Goal: Information Seeking & Learning: Check status

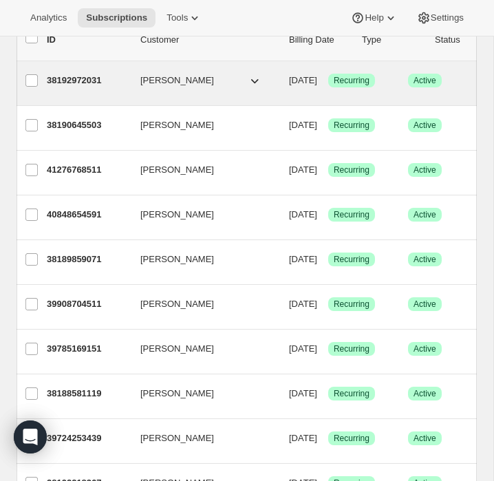
scroll to position [98, 0]
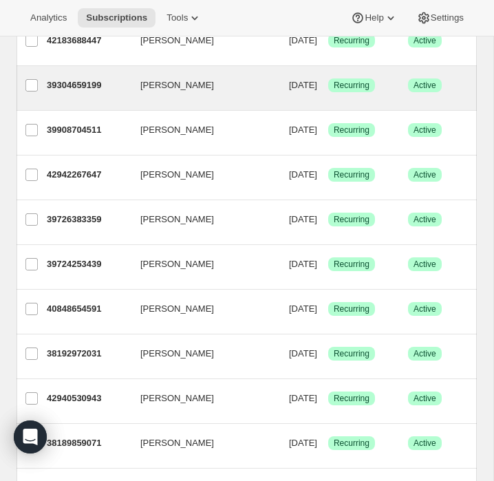
scroll to position [181, 0]
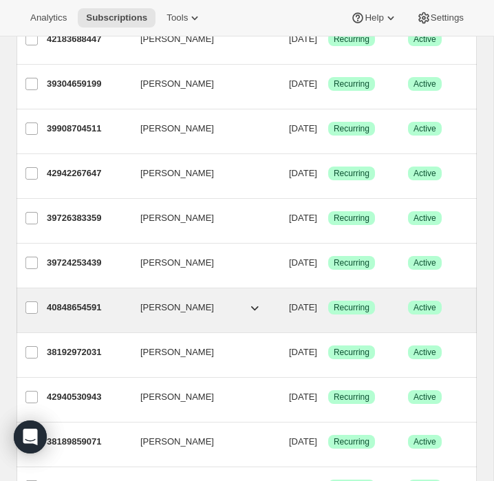
click at [90, 308] on p "40848654591" at bounding box center [88, 308] width 83 height 14
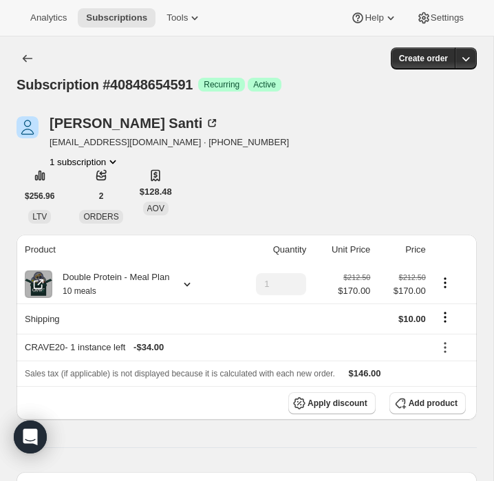
click at [191, 279] on icon at bounding box center [187, 285] width 14 height 14
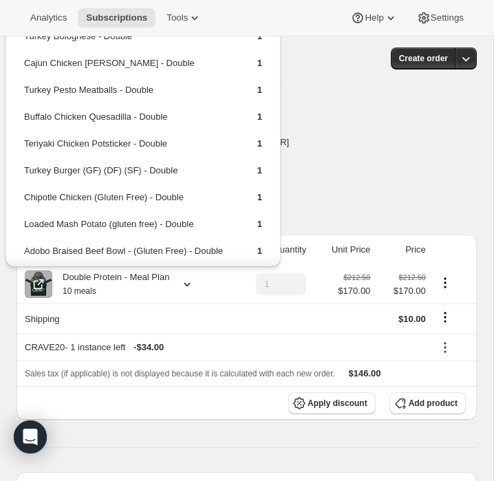
drag, startPoint x: 267, startPoint y: 192, endPoint x: 25, endPoint y: 41, distance: 284.9
click at [25, 41] on div "Turkey Bolognese - Double 1 Cajun Chicken Alfredo - Double 1 Turkey Pesto Meatb…" at bounding box center [143, 184] width 275 height 346
copy tbody
click at [202, 163] on td "Turkey Burger (GF) (DF) (SF) - Double" at bounding box center [128, 175] width 211 height 25
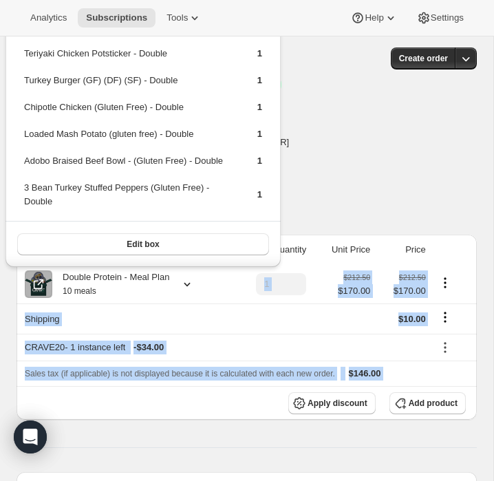
scroll to position [104, 0]
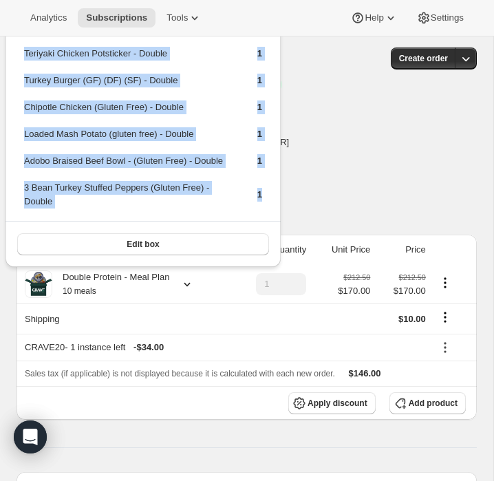
drag, startPoint x: 27, startPoint y: 40, endPoint x: 260, endPoint y: 220, distance: 294.1
click at [260, 220] on table "Turkey Bolognese - Double 1 Cajun Chicken Alfredo - Double 1 Turkey Pesto Meatb…" at bounding box center [143, 79] width 242 height 284
copy tbody "urkey Bolognese - Double 1 Cajun Chicken Alfredo - Double 1 Turkey Pesto Meatba…"
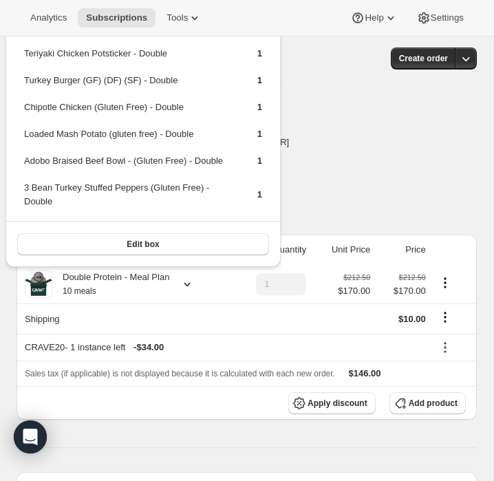
click at [327, 311] on td at bounding box center [343, 319] width 64 height 30
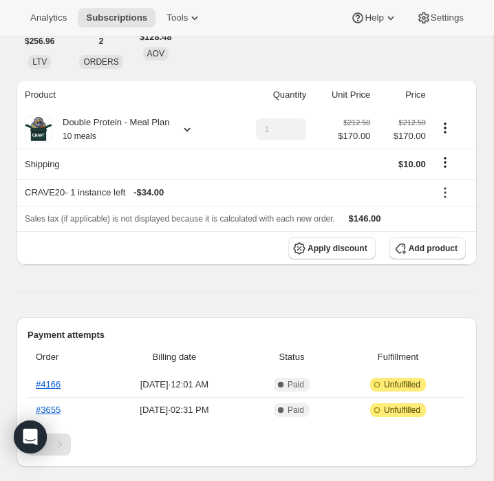
scroll to position [0, 0]
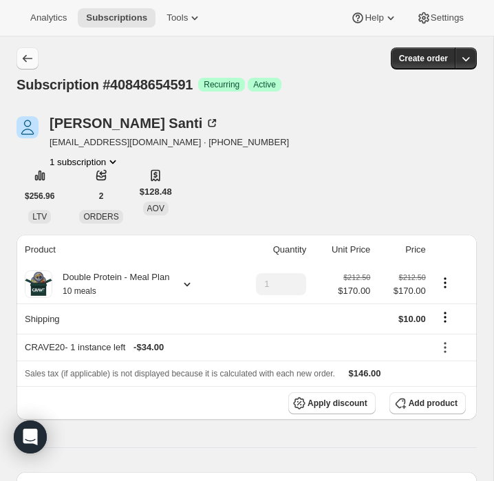
click at [29, 59] on icon "Subscriptions" at bounding box center [28, 59] width 10 height 8
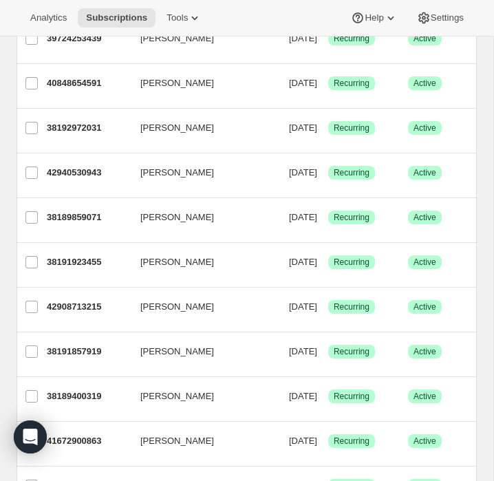
scroll to position [406, 0]
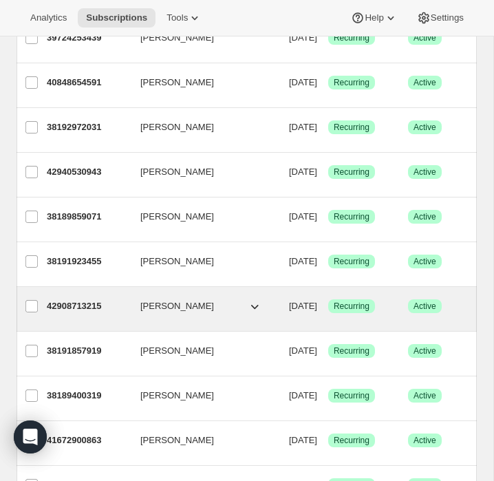
click at [96, 304] on p "42908713215" at bounding box center [88, 307] width 83 height 14
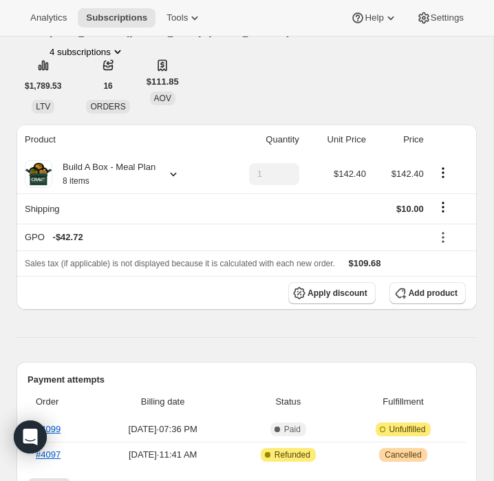
scroll to position [104, 0]
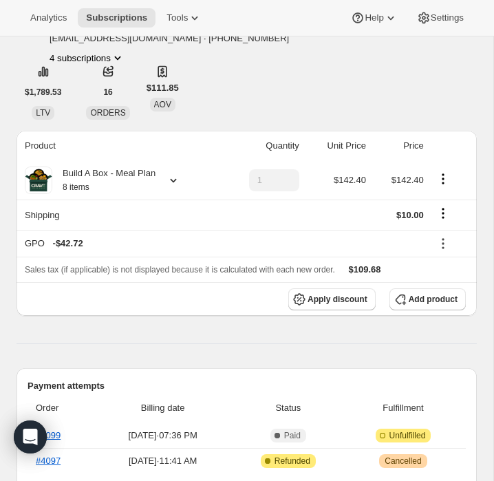
click at [176, 184] on icon at bounding box center [174, 181] width 14 height 14
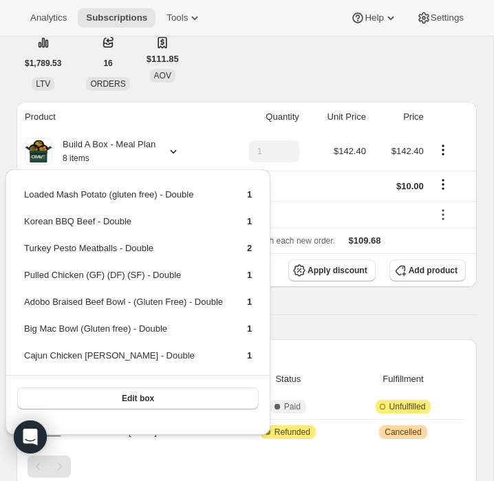
scroll to position [136, 0]
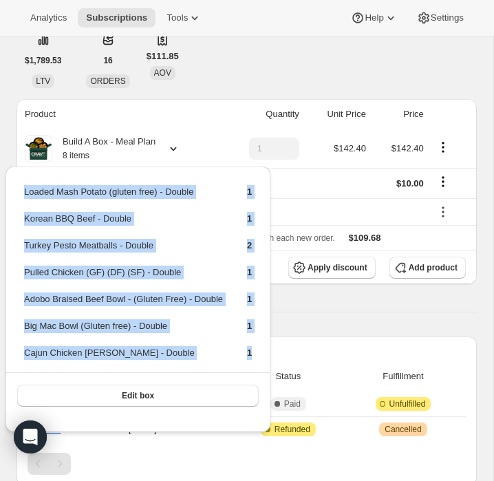
drag, startPoint x: 262, startPoint y: 367, endPoint x: 21, endPoint y: 197, distance: 295.0
click at [21, 197] on div "Loaded Mash Potato (gluten free) - Double 1 Korean BBQ Beef - Double 1 Turkey P…" at bounding box center [138, 293] width 265 height 252
copy tbody "Loaded Mash Potato (gluten free) - Double 1 Korean BBQ Beef - Double 1 Turkey P…"
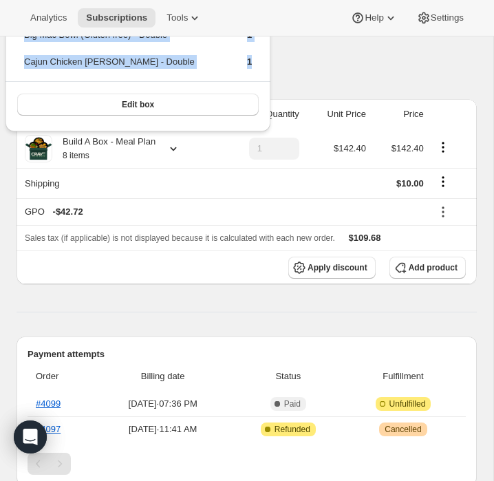
scroll to position [0, 0]
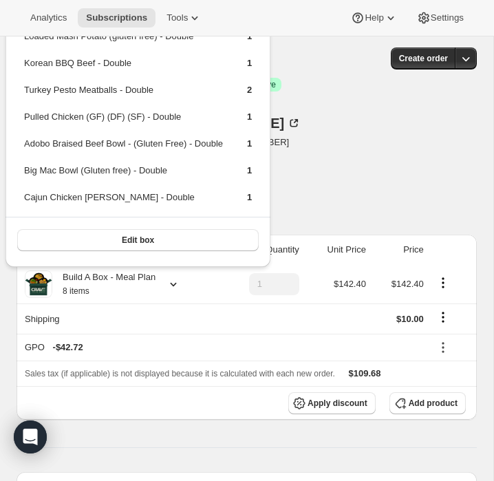
click at [384, 130] on div "Jacqueline Dolan info@goldenphoenixcrossfit.com · +17325980107 4 subscriptions …" at bounding box center [247, 169] width 461 height 107
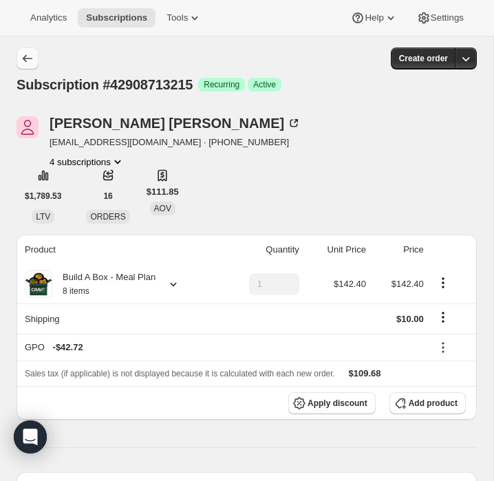
click at [28, 57] on icon "Subscriptions" at bounding box center [28, 59] width 14 height 14
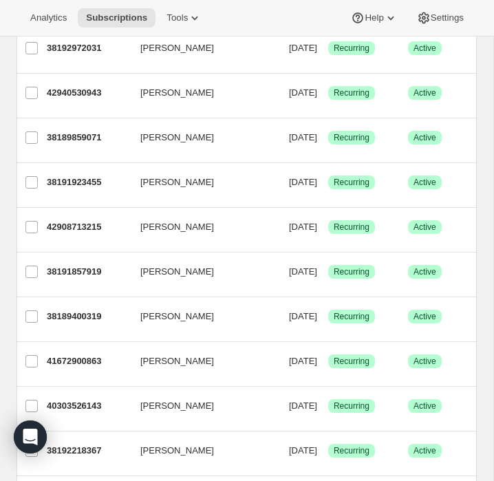
scroll to position [488, 0]
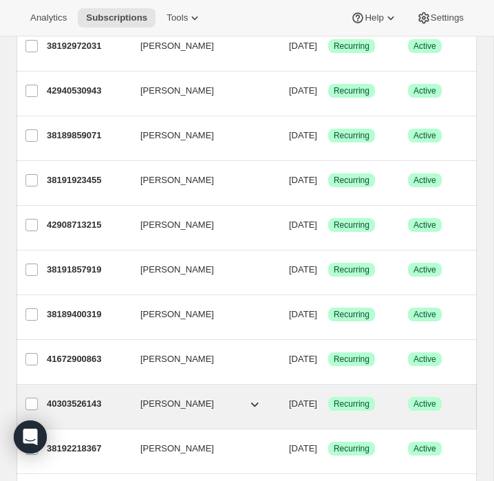
click at [96, 403] on p "40303526143" at bounding box center [88, 404] width 83 height 14
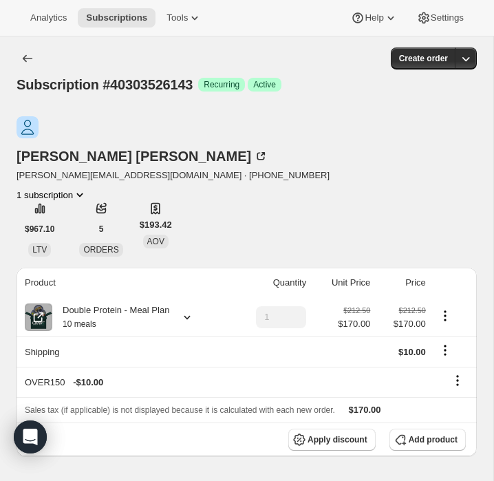
click at [191, 316] on icon at bounding box center [188, 318] width 6 height 4
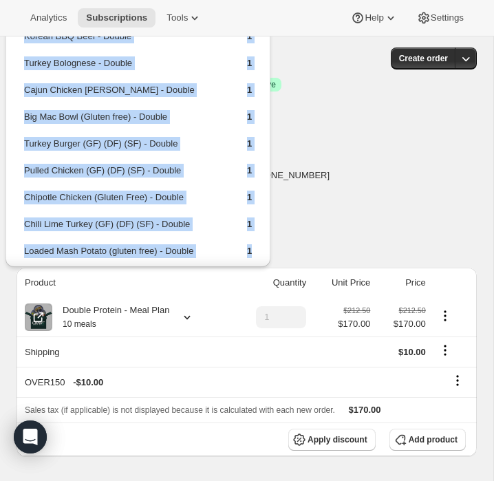
drag, startPoint x: 264, startPoint y: 254, endPoint x: 19, endPoint y: 42, distance: 323.7
click at [19, 42] on div "Korean BBQ Beef - Double 1 Turkey Bolognese - Double 1 Cajun Chicken Alfredo - …" at bounding box center [138, 177] width 265 height 333
copy tbody "Korean BBQ Beef - Double 1 Turkey Bolognese - Double 1 Cajun Chicken Alfredo - …"
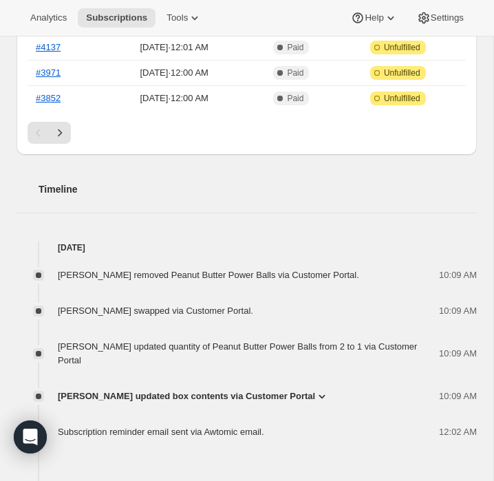
scroll to position [530, 0]
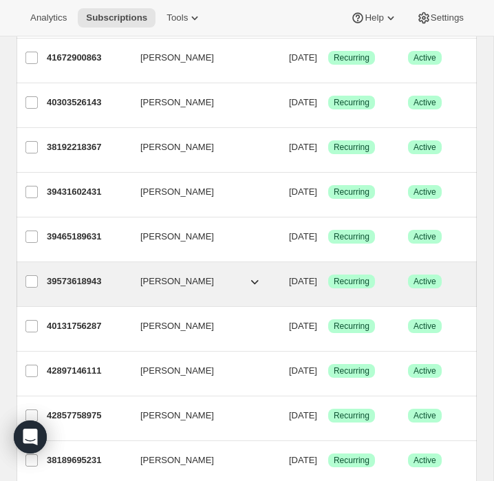
scroll to position [795, 0]
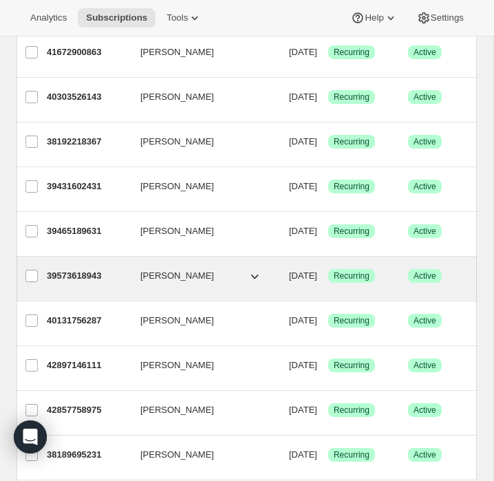
click at [72, 274] on p "39573618943" at bounding box center [88, 276] width 83 height 14
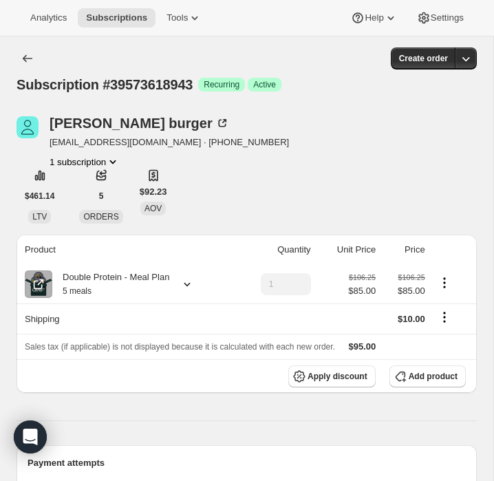
click at [192, 284] on icon at bounding box center [187, 285] width 14 height 14
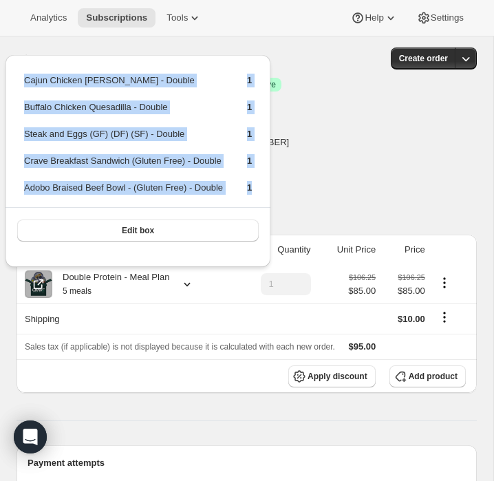
drag, startPoint x: 263, startPoint y: 196, endPoint x: 21, endPoint y: 82, distance: 268.0
click at [21, 82] on div "Cajun Chicken Alfredo - Double 1 Buffalo Chicken Quesadilla - Double 1 Steak an…" at bounding box center [138, 154] width 265 height 198
copy tbody "Cajun Chicken Alfredo - Double 1 Buffalo Chicken Quesadilla - Double 1 Steak an…"
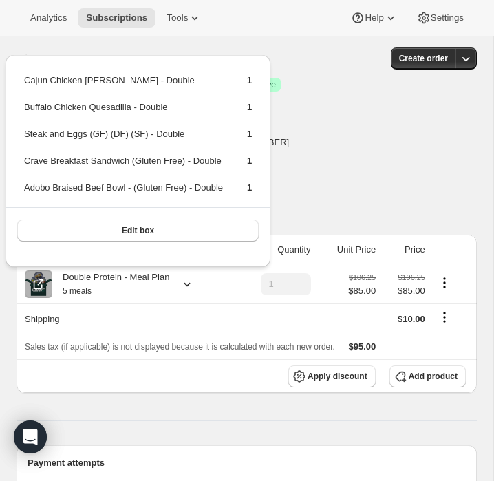
click at [98, 43] on div "Subscription #39573618943. This page is ready Subscription #39573618943 Success…" at bounding box center [247, 71] width 461 height 69
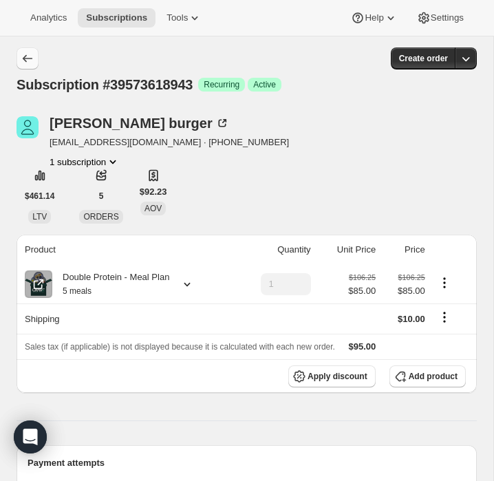
click at [25, 56] on icon "Subscriptions" at bounding box center [28, 59] width 14 height 14
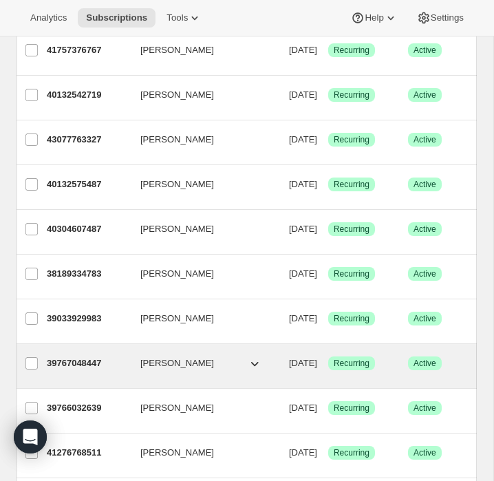
click at [100, 365] on p "39767048447" at bounding box center [88, 364] width 83 height 14
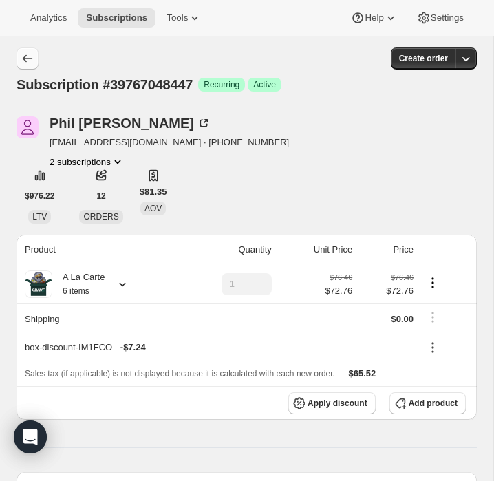
click at [26, 61] on icon "Subscriptions" at bounding box center [28, 59] width 14 height 14
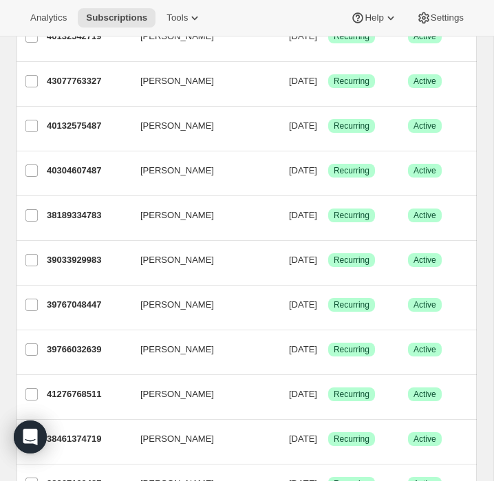
scroll to position [1397, 0]
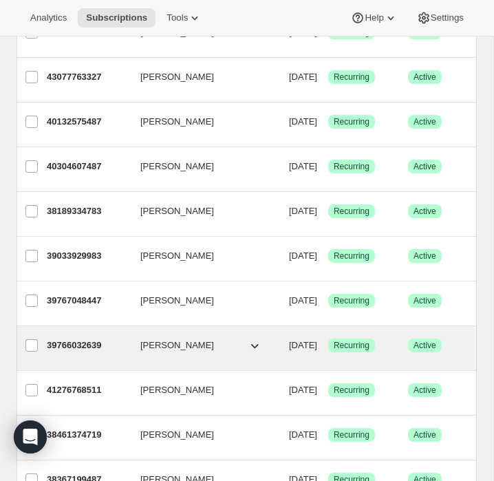
click at [98, 350] on p "39766032639" at bounding box center [88, 346] width 83 height 14
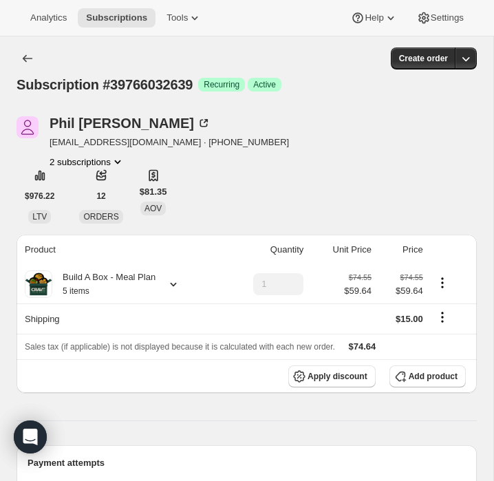
click at [176, 280] on icon at bounding box center [174, 285] width 14 height 14
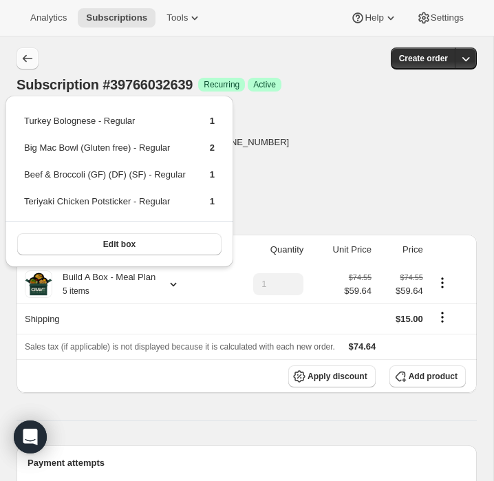
click at [28, 54] on icon "Subscriptions" at bounding box center [28, 59] width 14 height 14
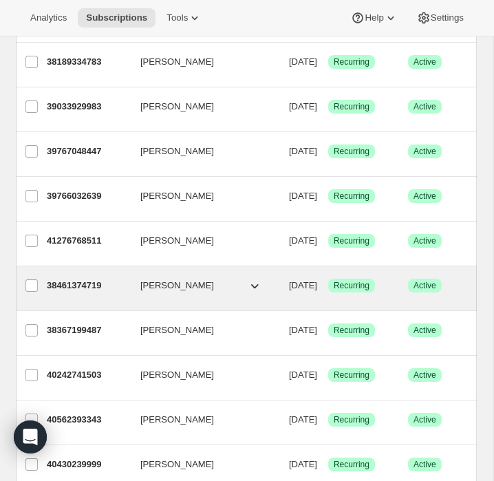
scroll to position [1549, 0]
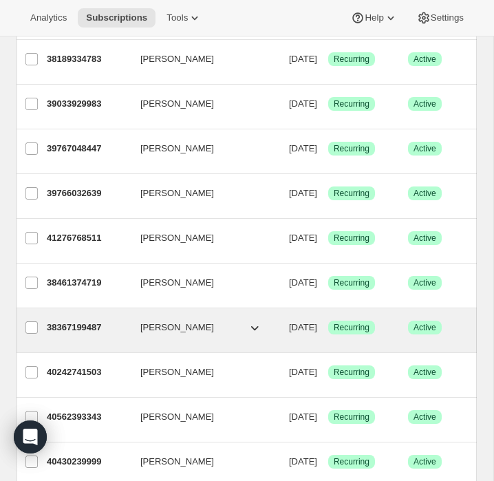
click at [87, 326] on p "38367199487" at bounding box center [88, 328] width 83 height 14
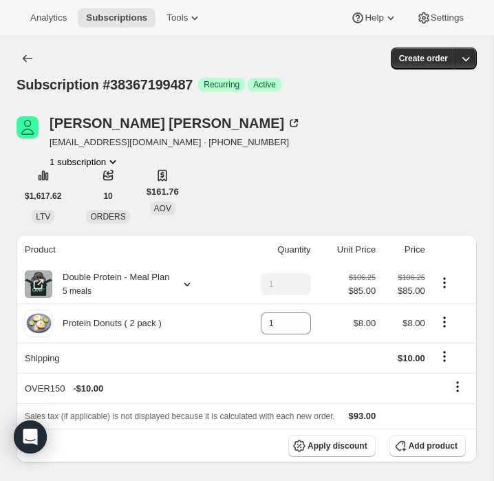
click at [184, 283] on div at bounding box center [184, 285] width 19 height 14
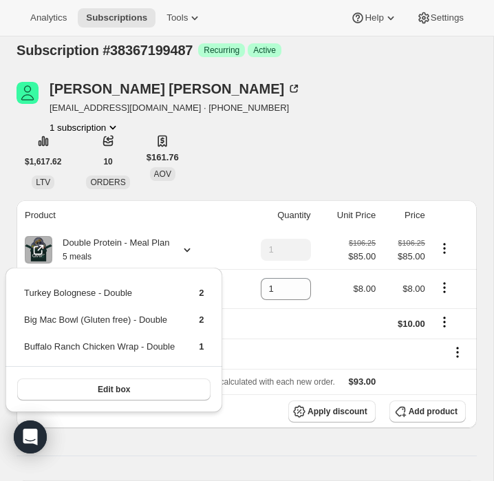
scroll to position [39, 0]
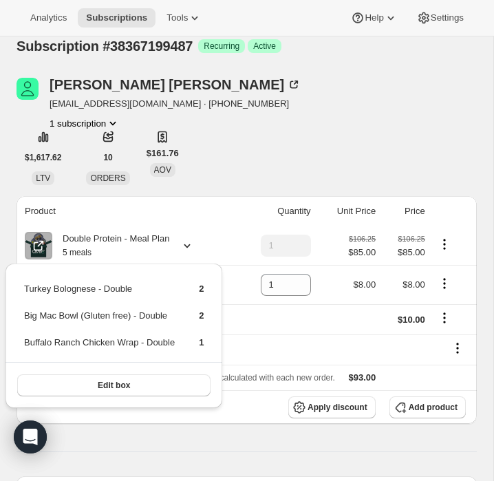
drag, startPoint x: 215, startPoint y: 342, endPoint x: 19, endPoint y: 288, distance: 203.7
click at [19, 288] on div "Turkey Bolognese - Double 2 Big Mac Bowl (Gluten free) - Double 2 Buffalo Ranch…" at bounding box center [114, 336] width 217 height 145
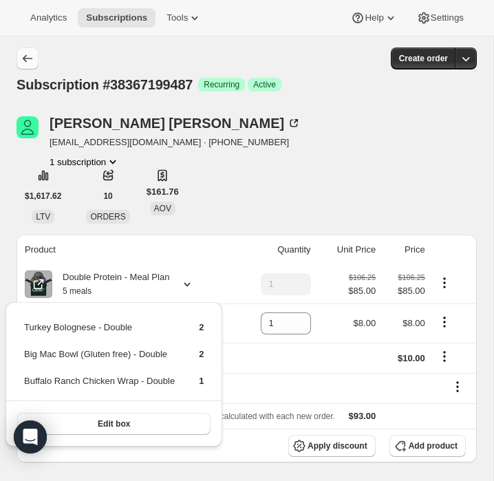
click at [23, 60] on icon "Subscriptions" at bounding box center [28, 59] width 14 height 14
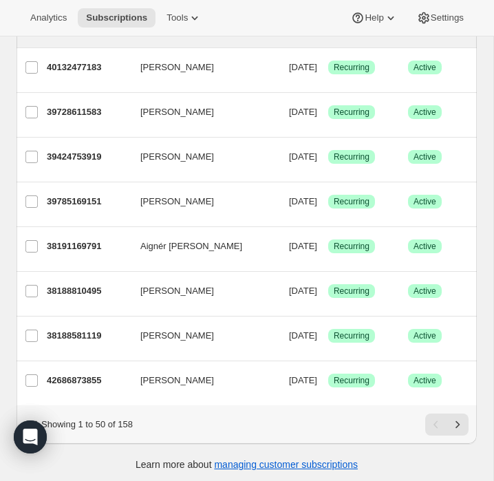
scroll to position [1992, 0]
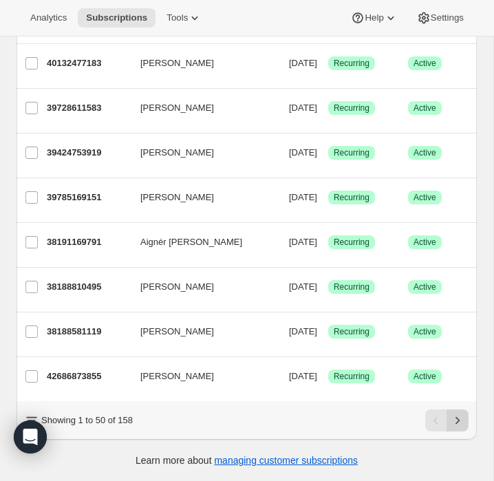
click at [456, 420] on icon "Next" at bounding box center [458, 421] width 14 height 14
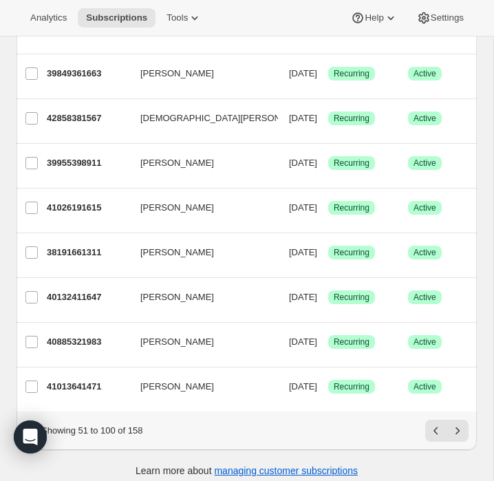
scroll to position [1992, 0]
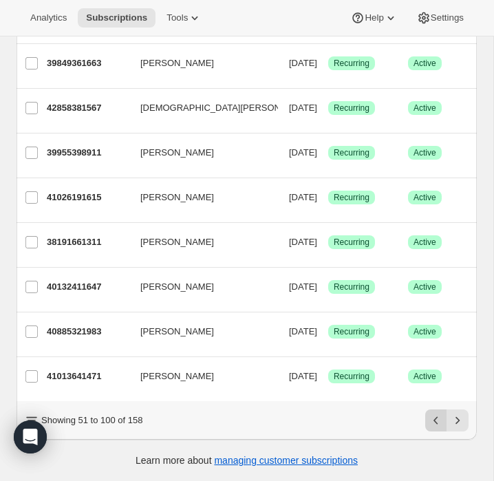
click at [430, 423] on icon "Previous" at bounding box center [437, 421] width 14 height 14
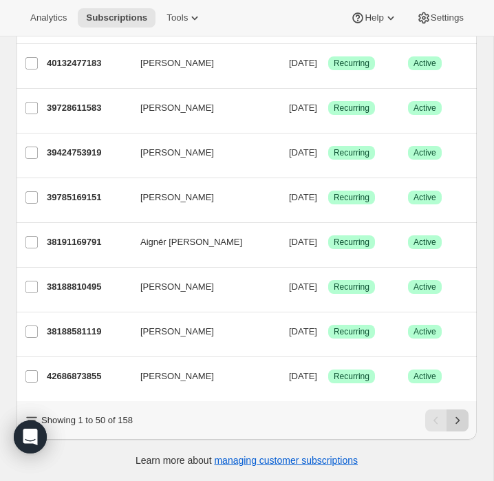
click at [452, 419] on icon "Next" at bounding box center [458, 421] width 14 height 14
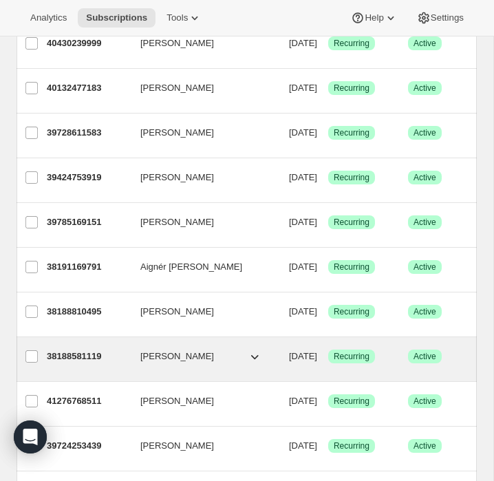
scroll to position [761, 0]
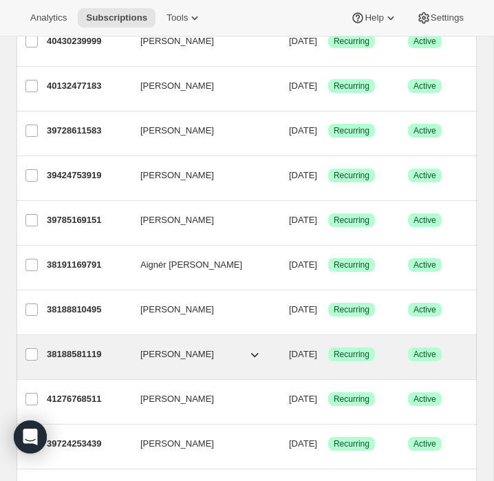
click at [85, 353] on p "38188581119" at bounding box center [88, 355] width 83 height 14
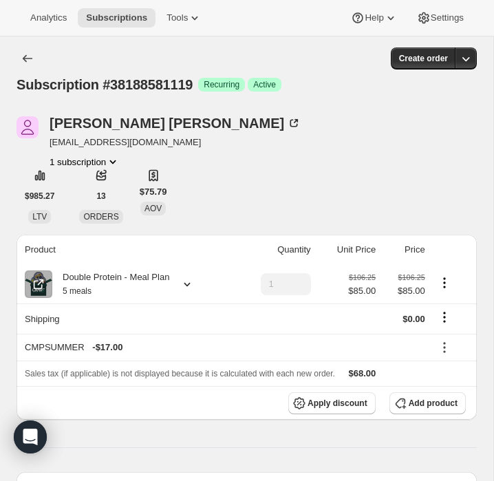
click at [191, 286] on icon at bounding box center [188, 285] width 6 height 4
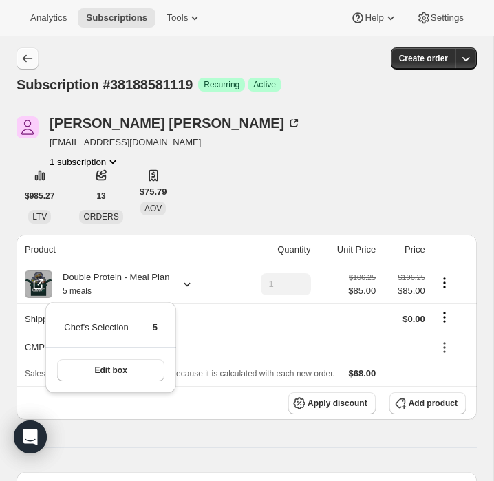
click at [28, 61] on icon "Subscriptions" at bounding box center [28, 59] width 14 height 14
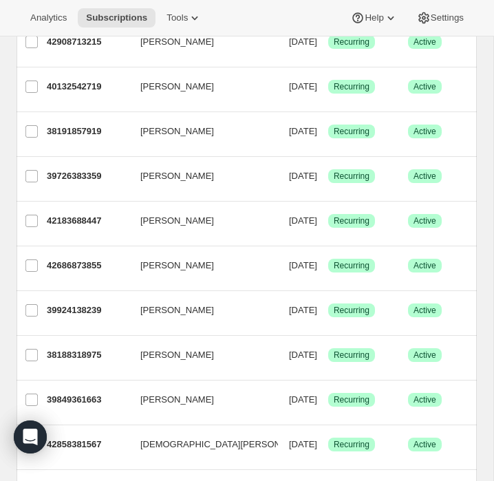
scroll to position [1656, 0]
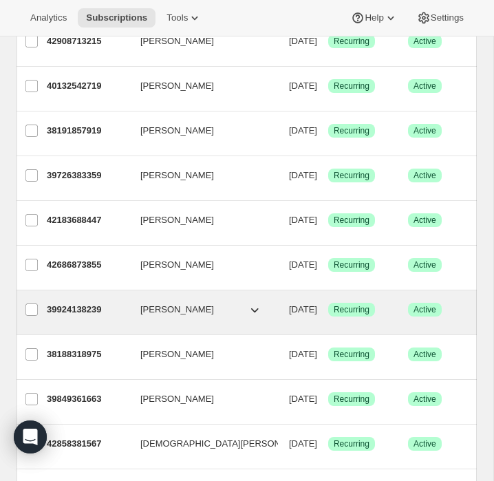
click at [97, 305] on p "39924138239" at bounding box center [88, 310] width 83 height 14
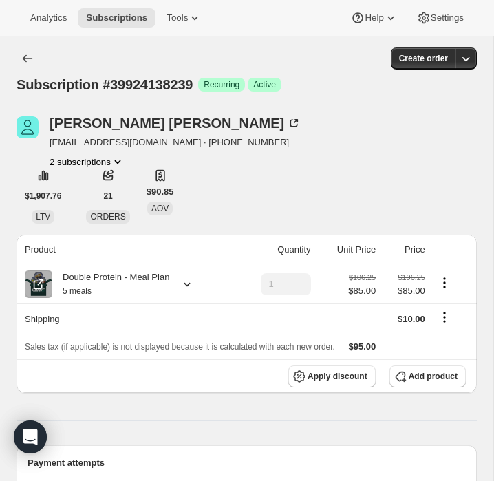
click at [180, 282] on div at bounding box center [184, 285] width 19 height 14
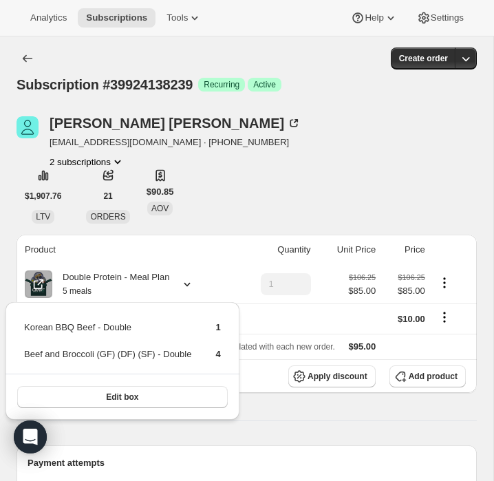
drag, startPoint x: 236, startPoint y: 358, endPoint x: 7, endPoint y: 324, distance: 231.2
click at [6, 323] on div "Korean BBQ Beef - Double 1 Beef and Broccoli (GF) (DF) (SF) - Double 4 Edit box" at bounding box center [123, 361] width 234 height 118
click at [34, 54] on icon "Subscriptions" at bounding box center [28, 59] width 14 height 14
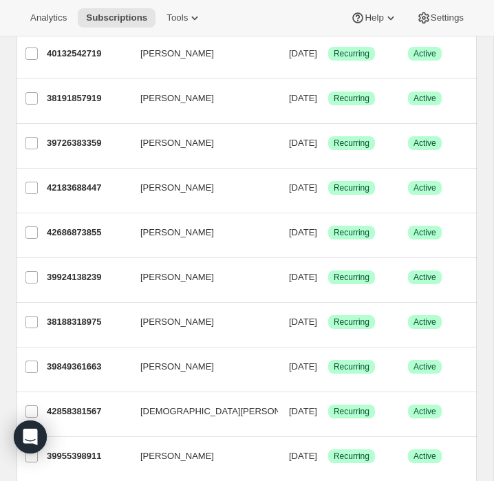
scroll to position [1702, 0]
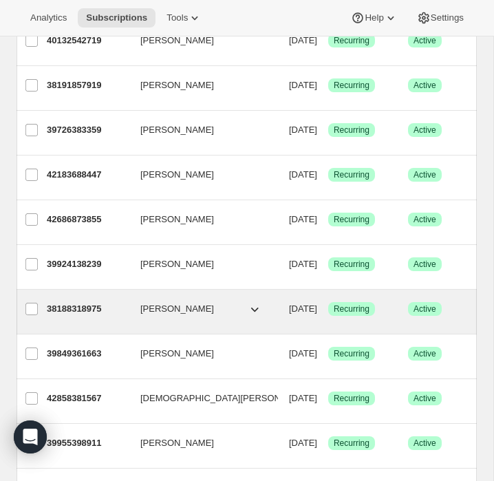
click at [98, 311] on p "38188318975" at bounding box center [88, 309] width 83 height 14
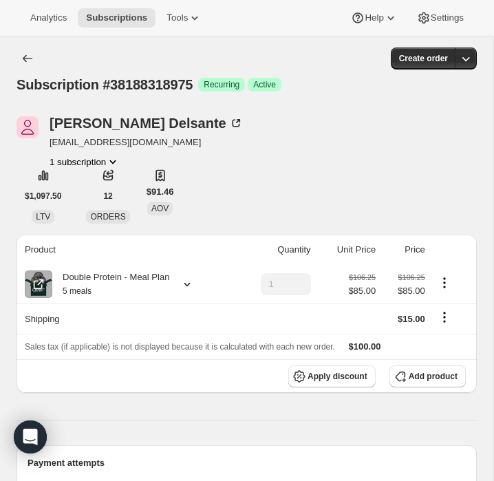
click at [191, 281] on icon at bounding box center [187, 285] width 14 height 14
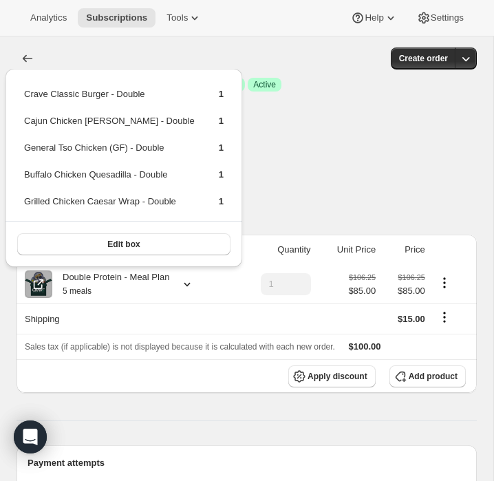
drag, startPoint x: 216, startPoint y: 204, endPoint x: 17, endPoint y: 95, distance: 226.2
click at [17, 95] on div "Crave Classic Burger - Double 1 Cajun Chicken [PERSON_NAME] - Double 1 General …" at bounding box center [124, 168] width 237 height 198
click at [397, 167] on div "[PERSON_NAME] [EMAIL_ADDRESS][DOMAIN_NAME] 1 subscription $1,097.50 LTV 12 ORDE…" at bounding box center [247, 169] width 461 height 107
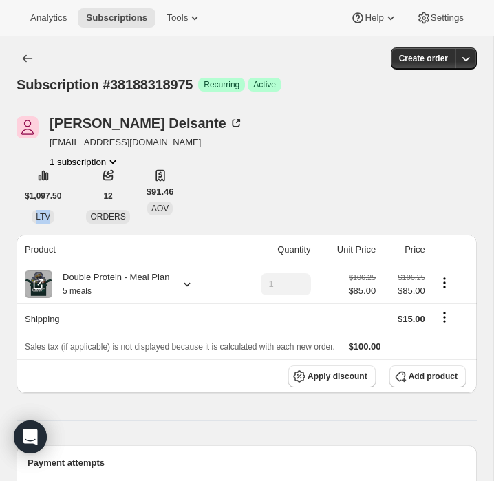
click at [397, 167] on div "[PERSON_NAME] [EMAIL_ADDRESS][DOMAIN_NAME] 1 subscription $1,097.50 LTV 12 ORDE…" at bounding box center [247, 169] width 461 height 107
click at [27, 54] on icon "Subscriptions" at bounding box center [28, 59] width 14 height 14
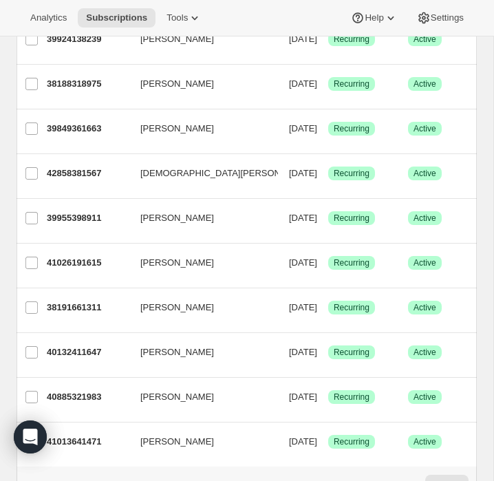
scroll to position [1924, 0]
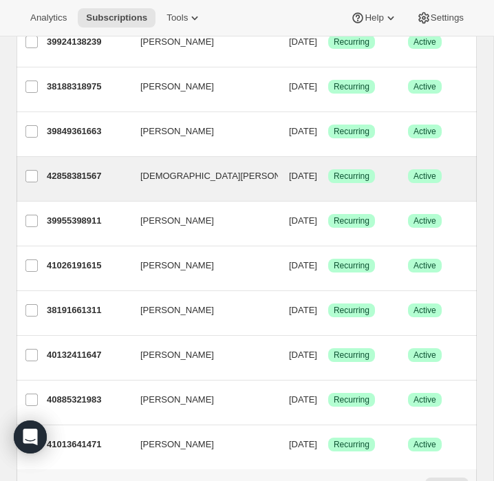
click at [315, 171] on icon "button" at bounding box center [322, 176] width 14 height 14
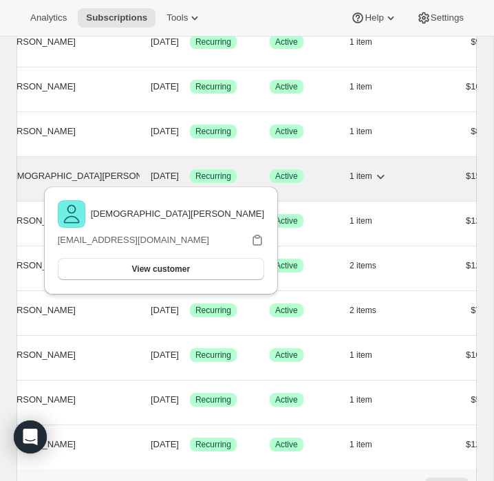
scroll to position [0, 166]
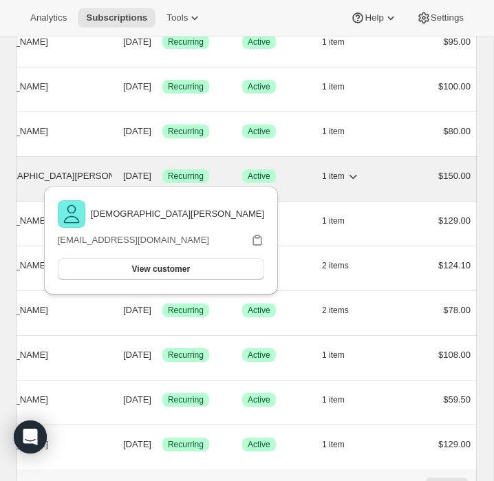
click at [360, 174] on icon "button" at bounding box center [353, 176] width 14 height 14
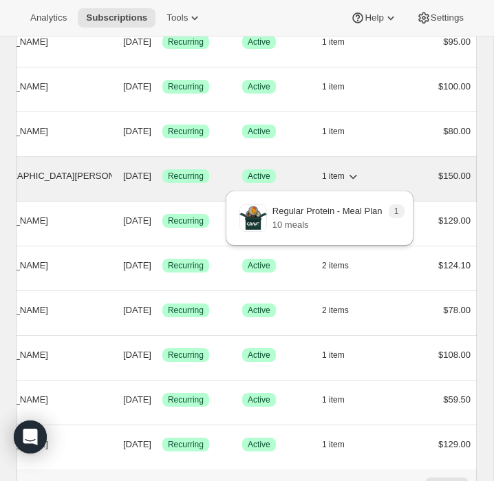
click at [360, 174] on icon "button" at bounding box center [353, 176] width 14 height 14
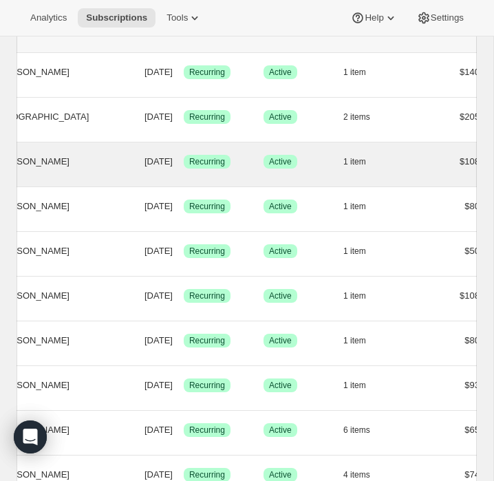
scroll to position [0, 216]
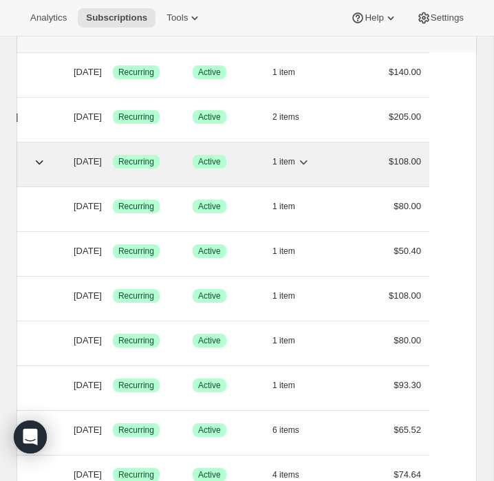
click at [311, 165] on icon "button" at bounding box center [304, 162] width 14 height 14
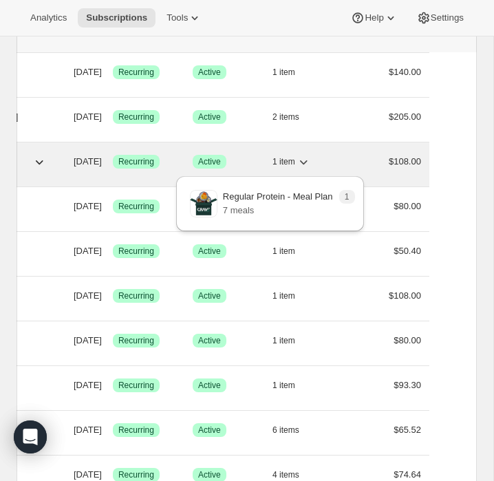
click at [311, 165] on icon "button" at bounding box center [304, 162] width 14 height 14
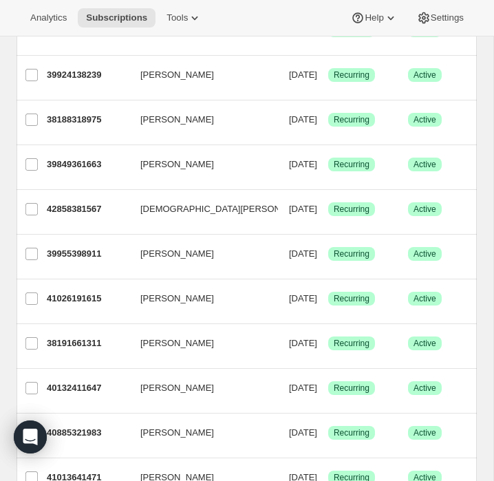
scroll to position [1992, 0]
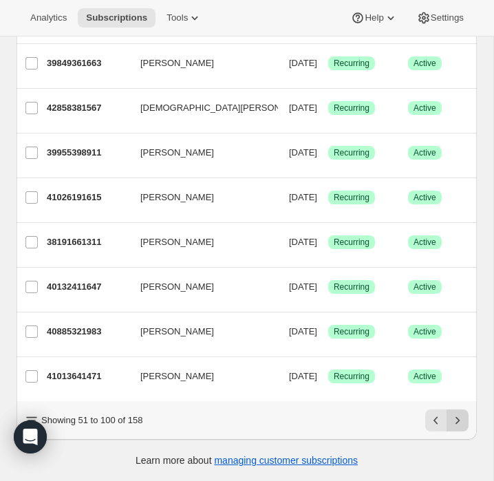
click at [459, 424] on icon "Next" at bounding box center [458, 421] width 14 height 14
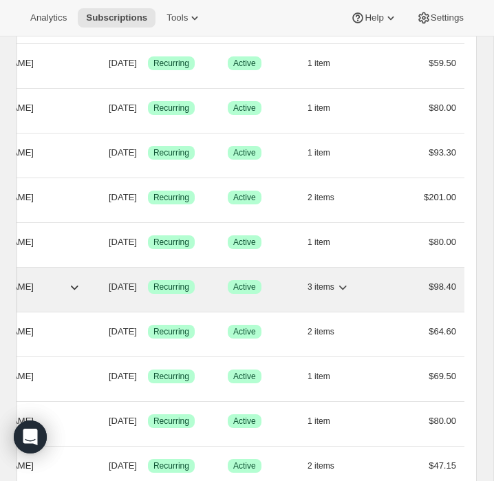
scroll to position [0, 216]
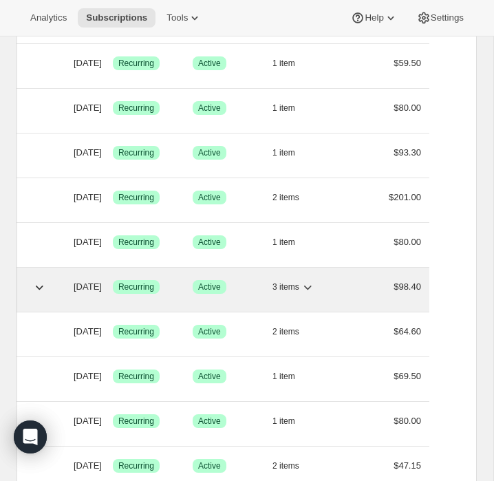
click at [312, 288] on icon "button" at bounding box center [308, 288] width 8 height 4
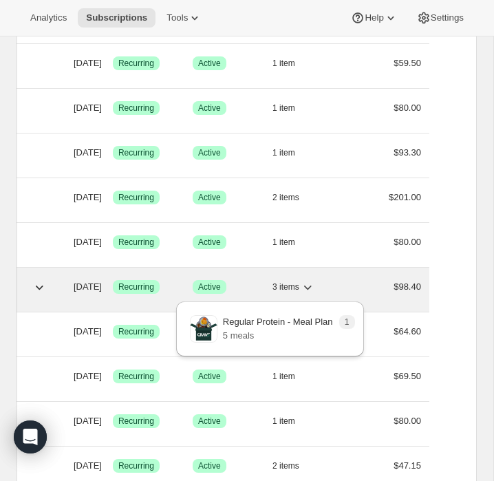
click at [312, 288] on icon "button" at bounding box center [308, 288] width 8 height 4
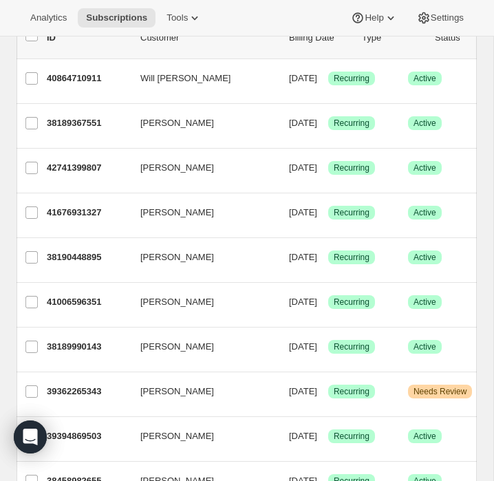
scroll to position [104, 0]
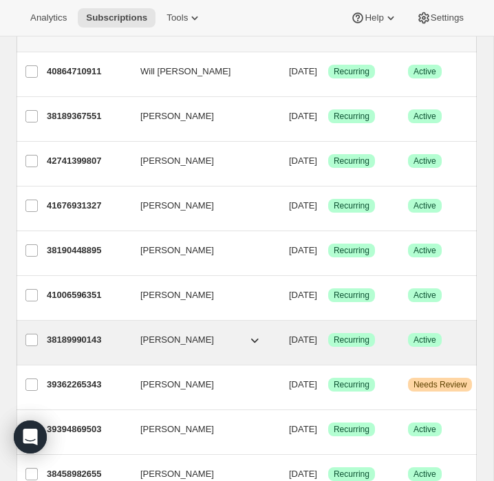
click at [83, 344] on p "38189990143" at bounding box center [88, 340] width 83 height 14
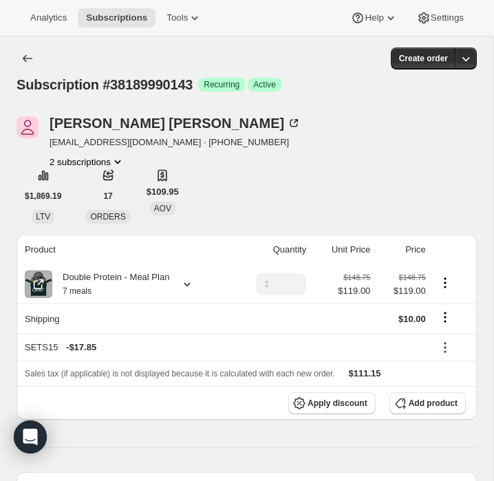
click at [183, 287] on div at bounding box center [184, 285] width 19 height 14
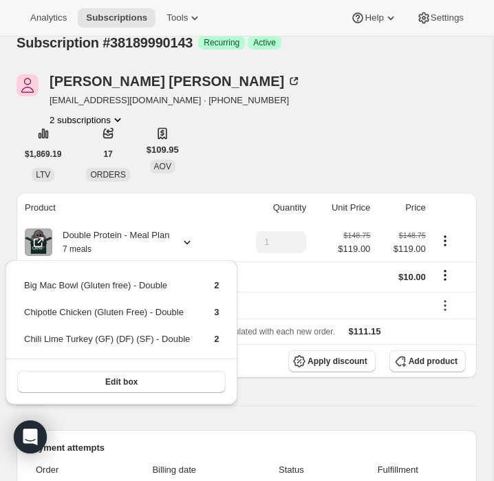
scroll to position [56, 0]
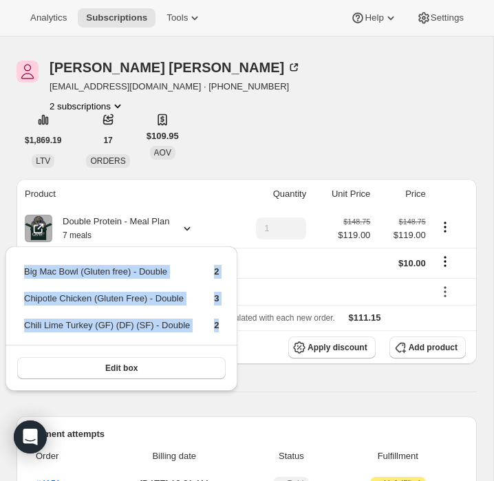
drag, startPoint x: 227, startPoint y: 326, endPoint x: 17, endPoint y: 269, distance: 218.4
click at [17, 269] on div "Big Mac Bowl (Gluten free) - Double 2 Chipotle Chicken (Gluten Free) - Double 3…" at bounding box center [122, 319] width 232 height 145
copy tbody "Big Mac Bowl (Gluten free) - Double 2 Chipotle Chicken (Gluten Free) - Double 3…"
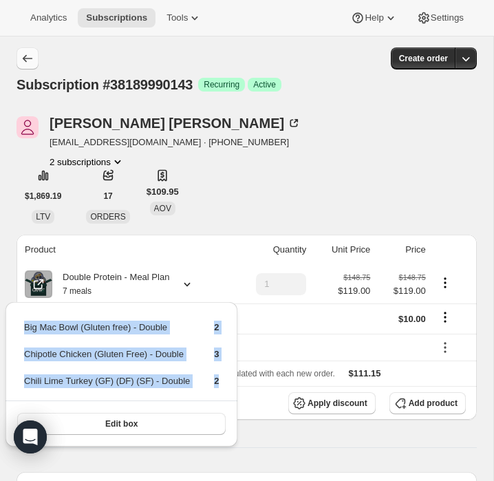
click at [31, 62] on icon "Subscriptions" at bounding box center [28, 59] width 14 height 14
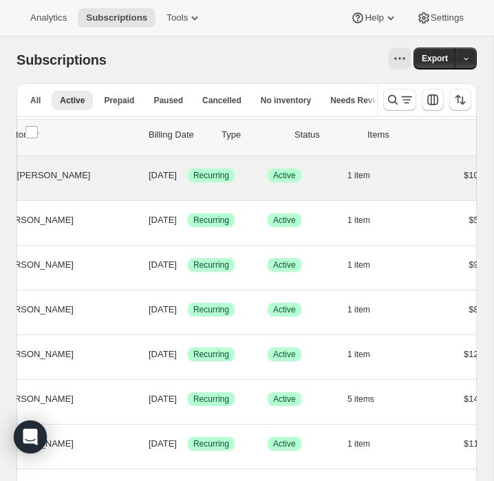
scroll to position [0, 216]
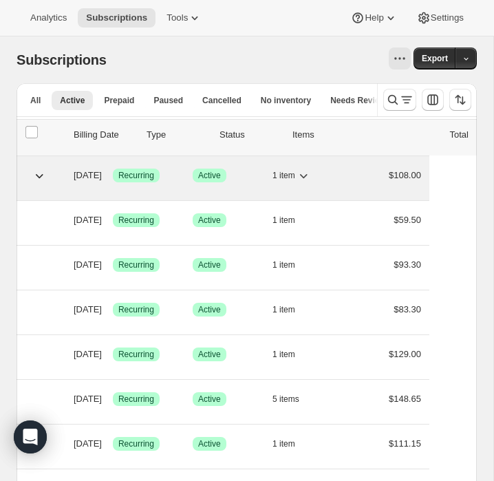
click at [308, 174] on icon "button" at bounding box center [304, 176] width 8 height 4
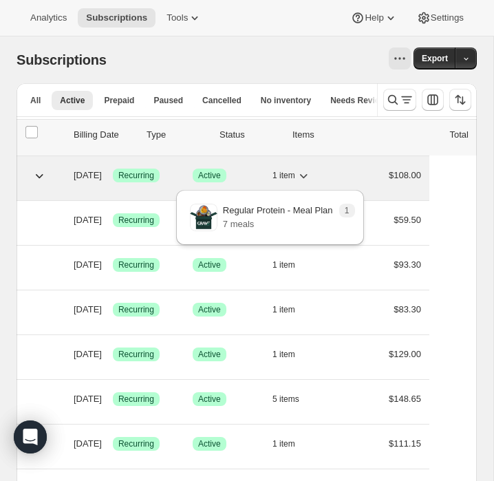
click at [308, 174] on icon "button" at bounding box center [304, 176] width 8 height 4
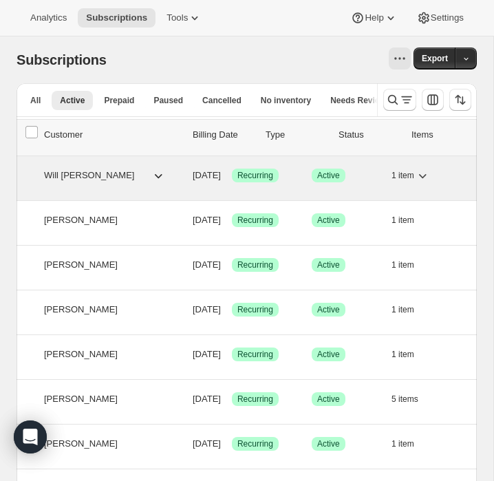
scroll to position [0, 0]
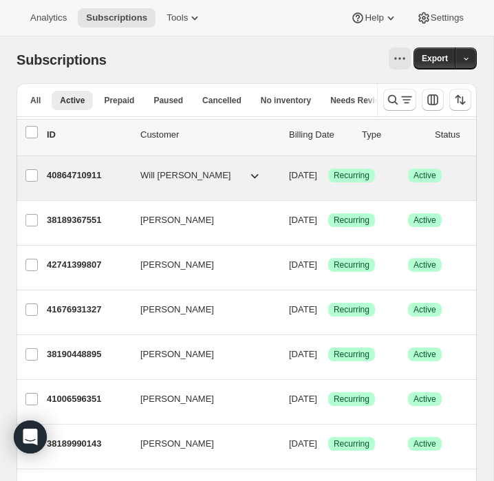
click at [76, 174] on p "40864710911" at bounding box center [88, 176] width 83 height 14
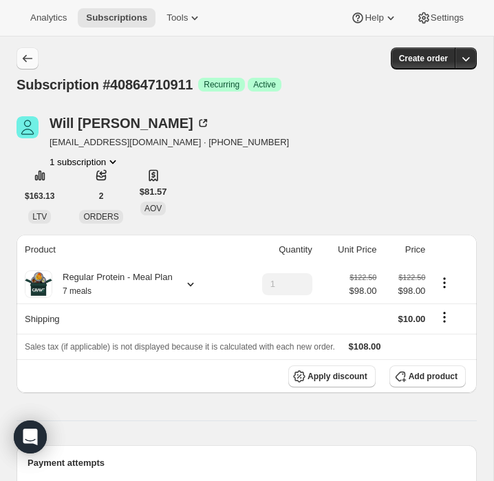
click at [26, 63] on icon "Subscriptions" at bounding box center [28, 59] width 14 height 14
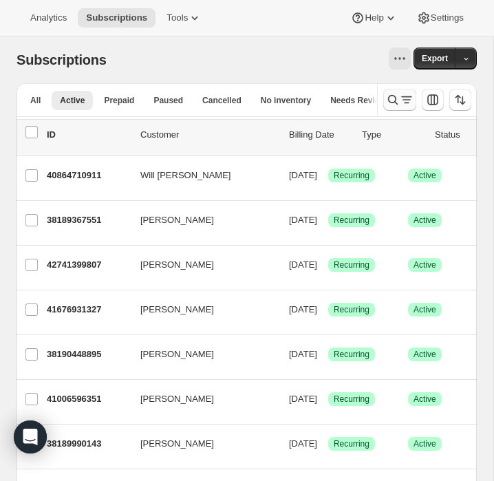
click at [388, 103] on icon "Search and filter results" at bounding box center [393, 100] width 14 height 14
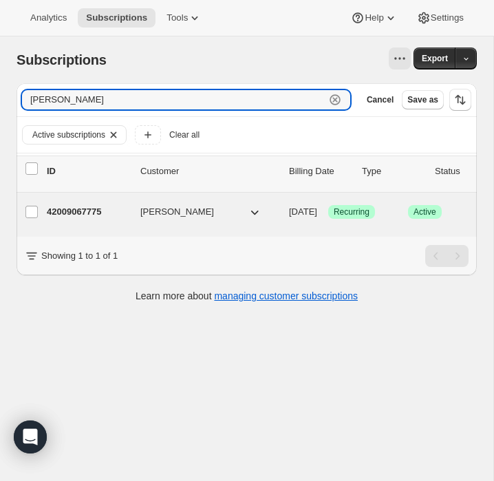
type input "[PERSON_NAME]"
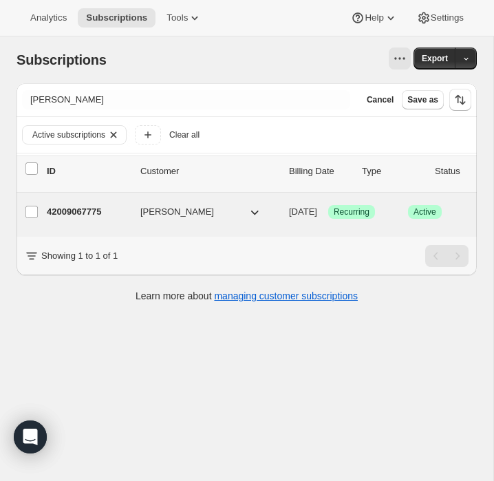
click at [100, 211] on p "42009067775" at bounding box center [88, 212] width 83 height 14
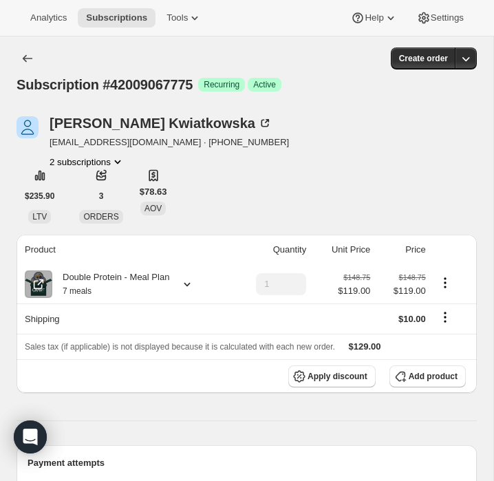
click at [193, 282] on icon at bounding box center [187, 285] width 14 height 14
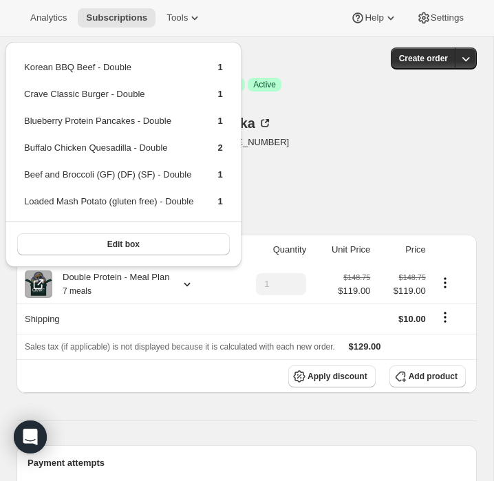
drag, startPoint x: 244, startPoint y: 200, endPoint x: 12, endPoint y: 74, distance: 264.4
click at [12, 74] on div "Korean BBQ Beef - Double 1 Crave Classic Burger - Double 1 Blueberry Protein Pa…" at bounding box center [124, 154] width 236 height 225
click at [295, 125] on div "[PERSON_NAME] [EMAIL_ADDRESS][DOMAIN_NAME] · [PHONE_NUMBER] 2 subscriptions" at bounding box center [178, 142] width 322 height 52
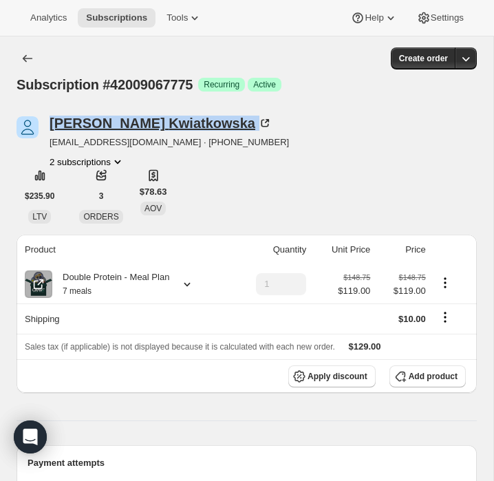
drag, startPoint x: 183, startPoint y: 121, endPoint x: 50, endPoint y: 122, distance: 133.6
click at [50, 122] on div "[PERSON_NAME]" at bounding box center [161, 123] width 222 height 14
copy div "[PERSON_NAME]"
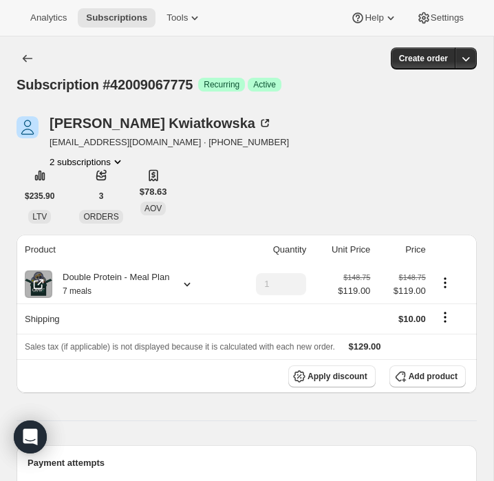
click at [191, 285] on icon at bounding box center [188, 285] width 6 height 4
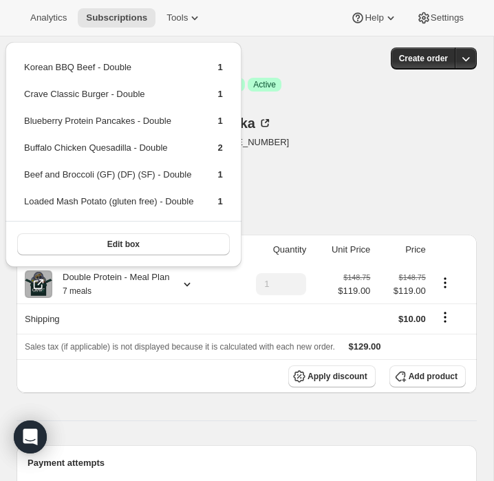
drag, startPoint x: 238, startPoint y: 206, endPoint x: 3, endPoint y: 58, distance: 277.6
click at [3, 58] on div "Korean BBQ Beef - Double 1 Crave Classic Burger - Double 1 Blueberry Protein Pa…" at bounding box center [123, 151] width 247 height 240
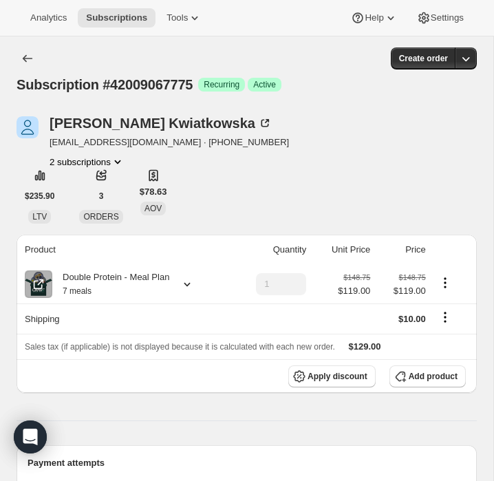
click at [191, 287] on icon at bounding box center [187, 285] width 14 height 14
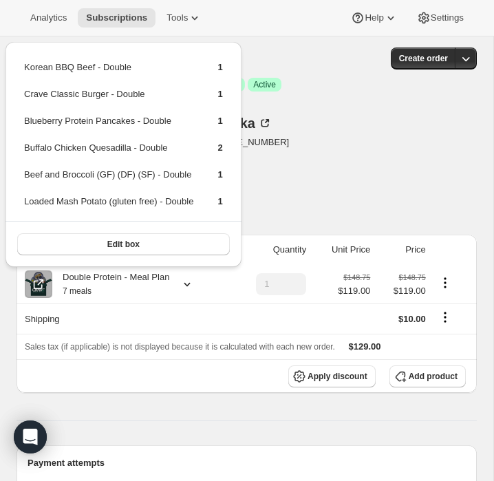
drag, startPoint x: 238, startPoint y: 200, endPoint x: 15, endPoint y: 64, distance: 260.9
click at [15, 64] on div "Korean BBQ Beef - Double 1 Crave Classic Burger - Double 1 Blueberry Protein Pa…" at bounding box center [124, 154] width 236 height 225
click at [298, 60] on div "Create order" at bounding box center [270, 59] width 414 height 22
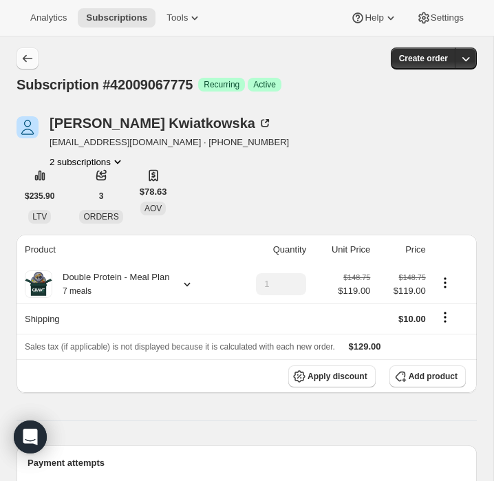
click at [30, 62] on icon "Subscriptions" at bounding box center [28, 59] width 14 height 14
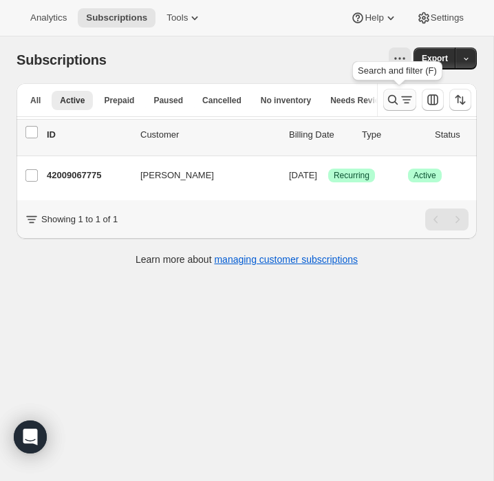
click at [393, 101] on icon "Search and filter results" at bounding box center [393, 100] width 14 height 14
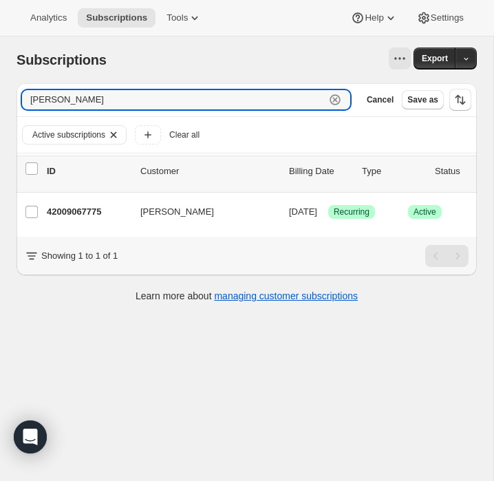
click at [336, 100] on icon "button" at bounding box center [336, 100] width 14 height 14
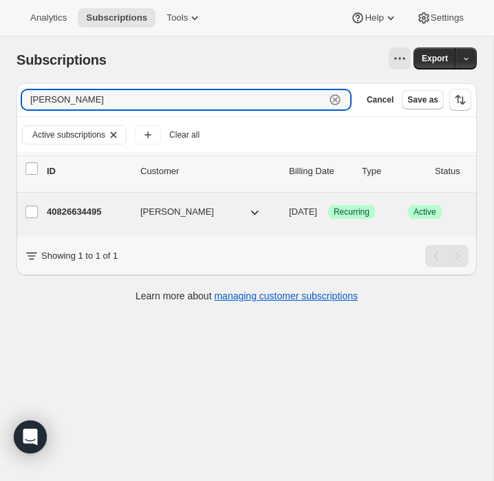
type input "[PERSON_NAME]"
click at [73, 209] on p "40826634495" at bounding box center [88, 212] width 83 height 14
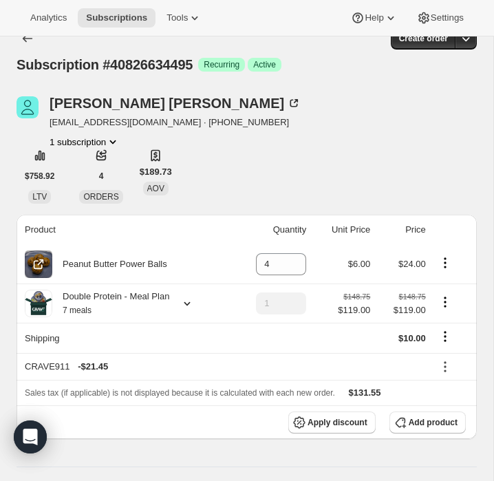
scroll to position [21, 0]
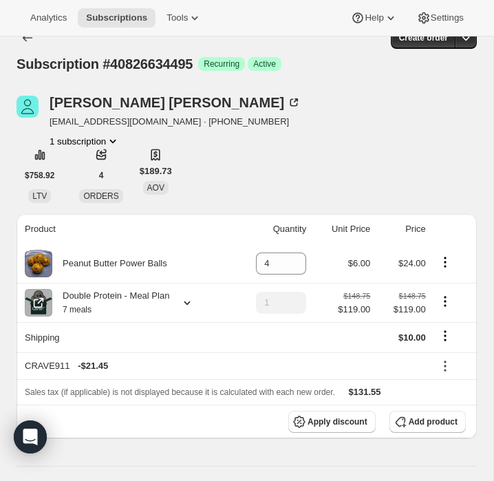
click at [189, 306] on icon at bounding box center [187, 303] width 14 height 14
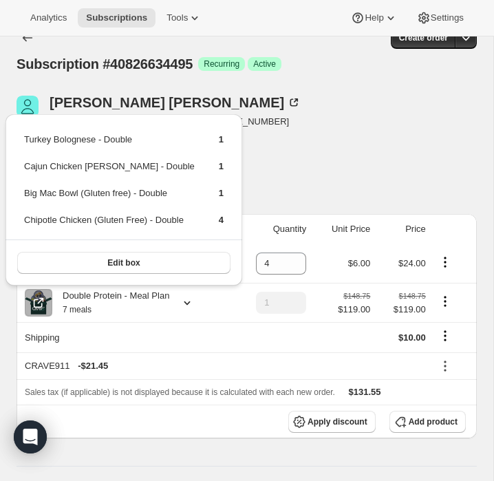
drag, startPoint x: 225, startPoint y: 216, endPoint x: 8, endPoint y: 131, distance: 233.1
click at [8, 131] on div "Turkey Bolognese - Double 1 Cajun Chicken [PERSON_NAME] - Double 1 Big Mac Bowl…" at bounding box center [124, 199] width 237 height 171
click at [34, 39] on button "Subscriptions" at bounding box center [28, 38] width 22 height 22
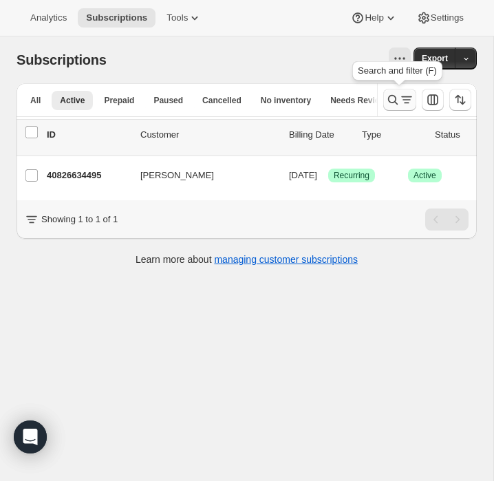
click at [399, 103] on icon "Search and filter results" at bounding box center [393, 100] width 14 height 14
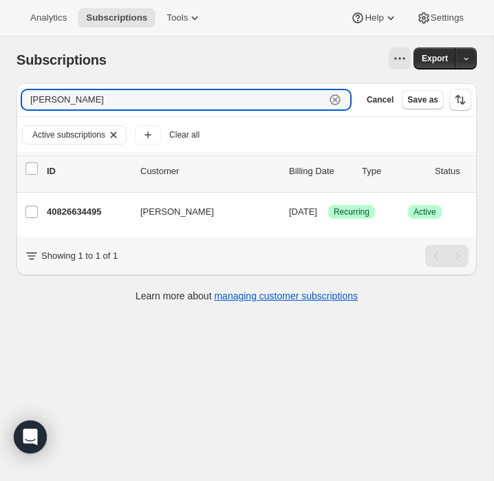
click at [336, 101] on icon "button" at bounding box center [335, 99] width 5 height 5
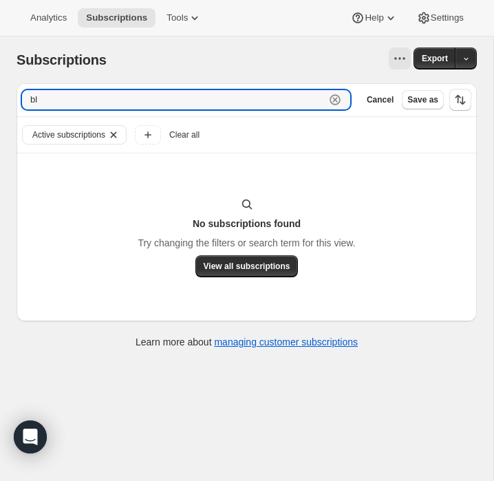
type input "b"
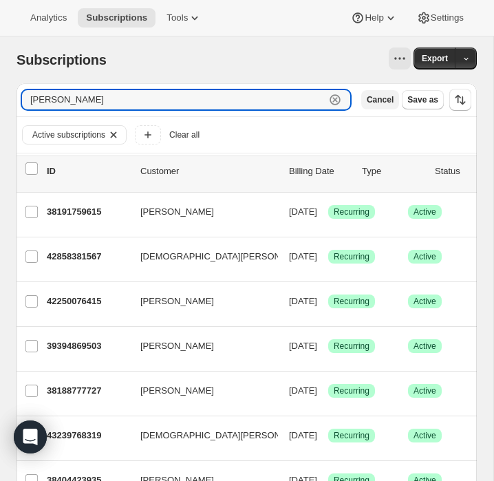
type input "[PERSON_NAME]"
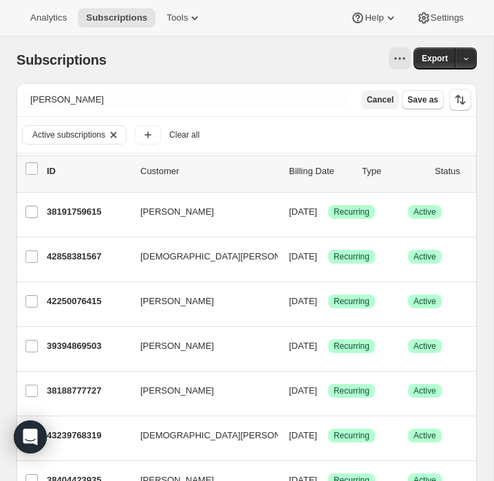
click at [385, 100] on span "Cancel" at bounding box center [380, 99] width 27 height 11
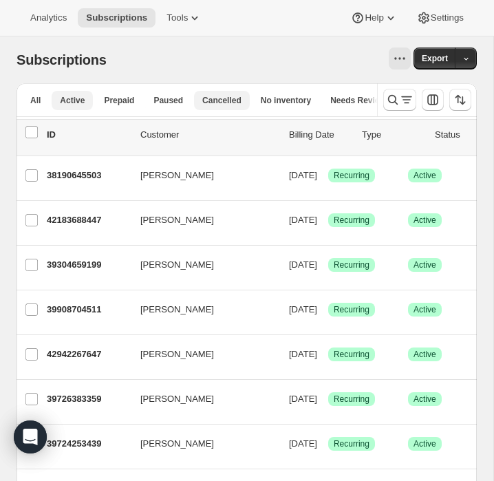
click at [234, 101] on span "Cancelled" at bounding box center [221, 100] width 39 height 11
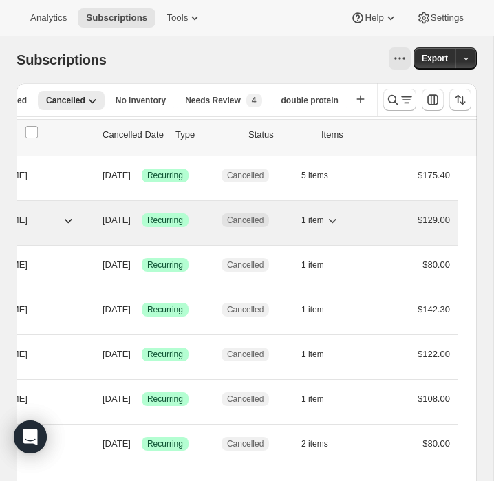
scroll to position [0, 218]
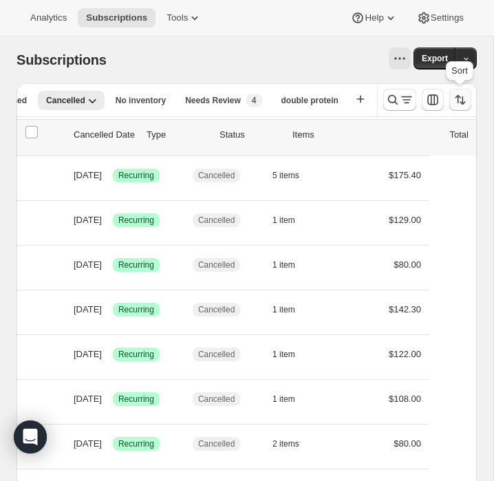
click at [465, 101] on icon "Sort the results" at bounding box center [461, 100] width 14 height 14
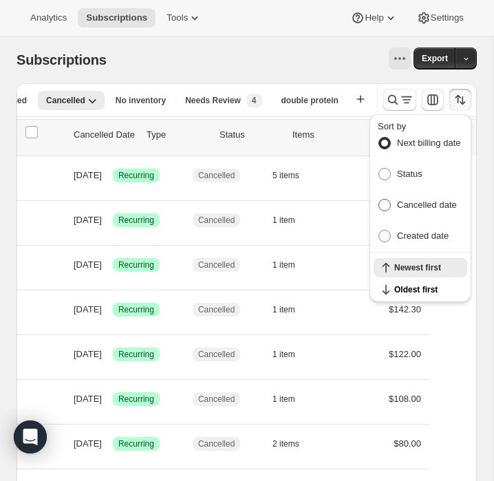
click at [425, 200] on span "Cancelled date" at bounding box center [427, 205] width 60 height 10
click at [379, 200] on input "Cancelled date" at bounding box center [379, 199] width 1 height 1
radio input "true"
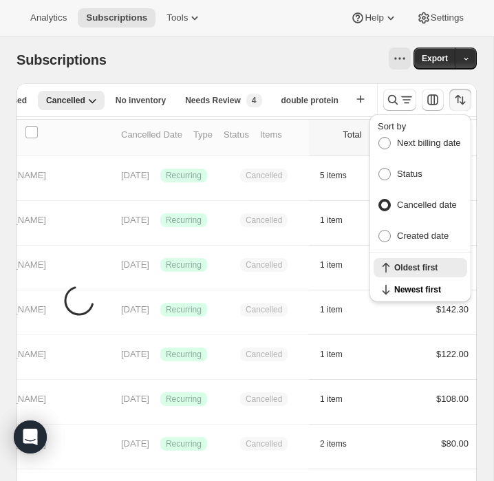
scroll to position [0, 191]
click at [422, 285] on span "Newest first" at bounding box center [427, 289] width 65 height 11
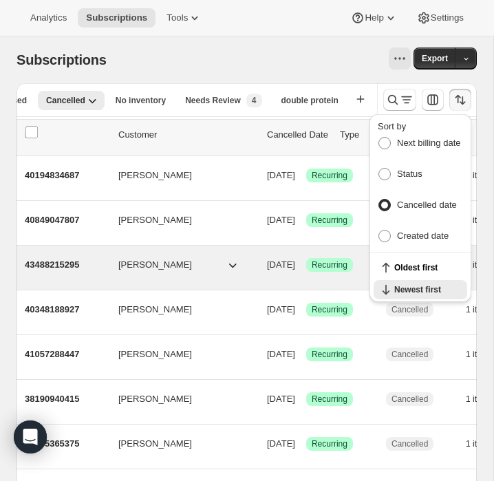
scroll to position [0, 0]
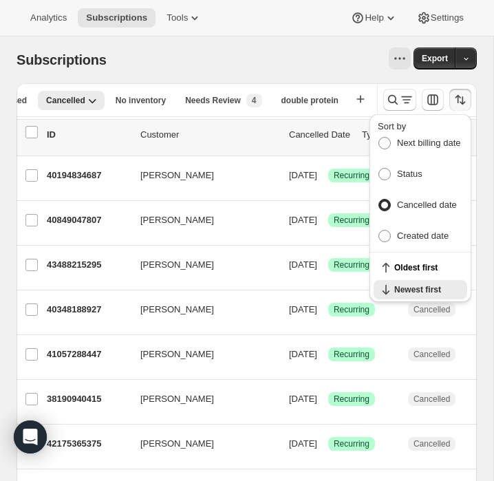
click at [346, 63] on div at bounding box center [267, 59] width 288 height 22
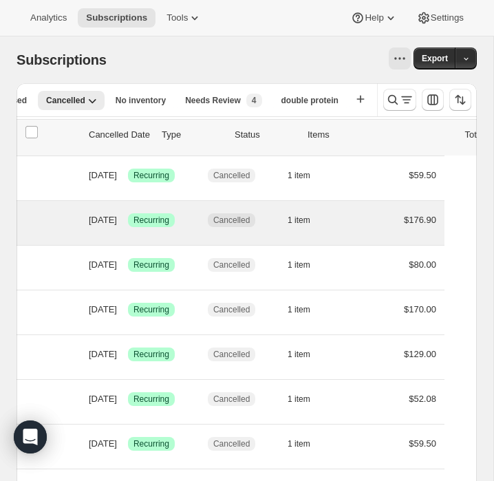
scroll to position [0, 202]
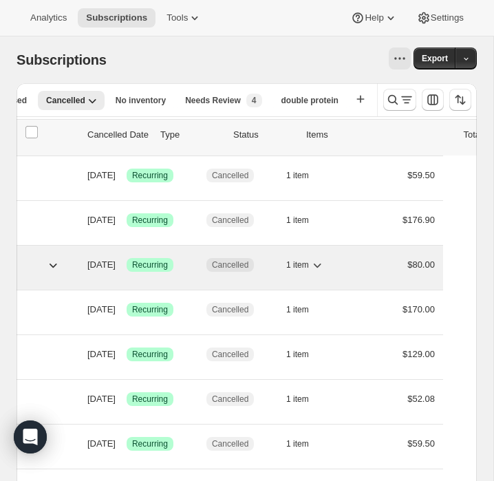
click at [324, 272] on icon "button" at bounding box center [318, 265] width 14 height 14
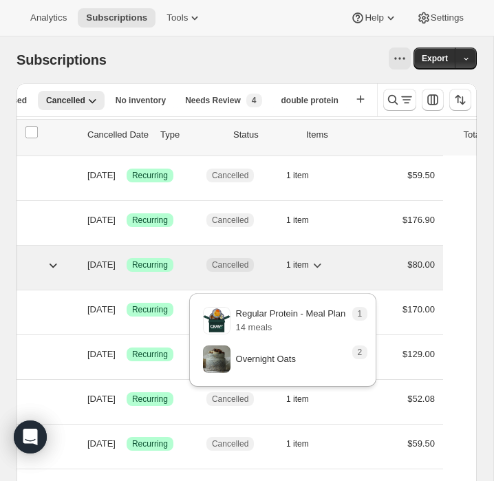
click at [322, 268] on icon "button" at bounding box center [318, 266] width 8 height 4
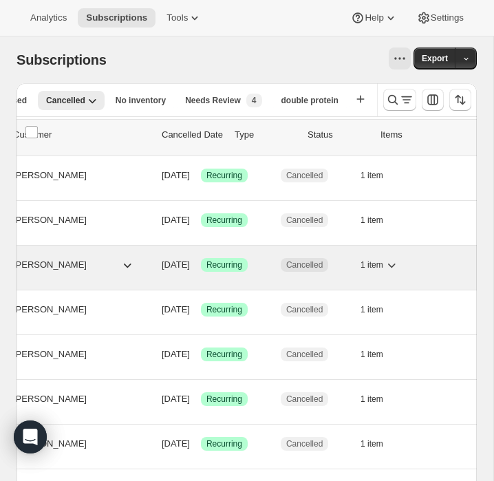
scroll to position [0, 218]
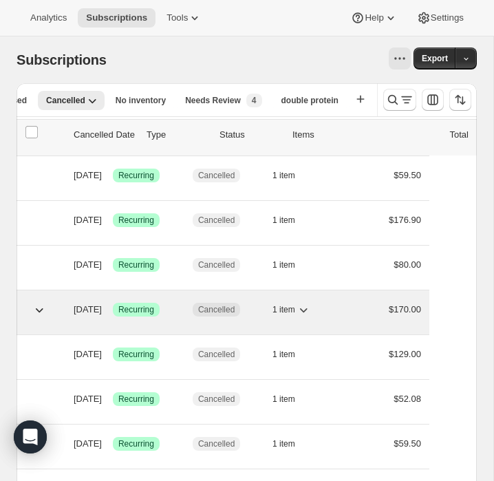
click at [311, 317] on icon "button" at bounding box center [304, 310] width 14 height 14
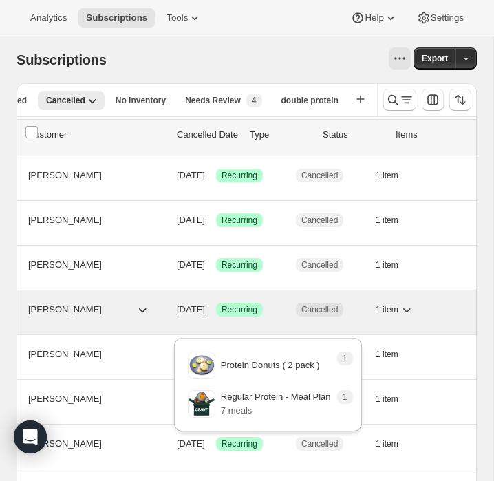
scroll to position [0, 0]
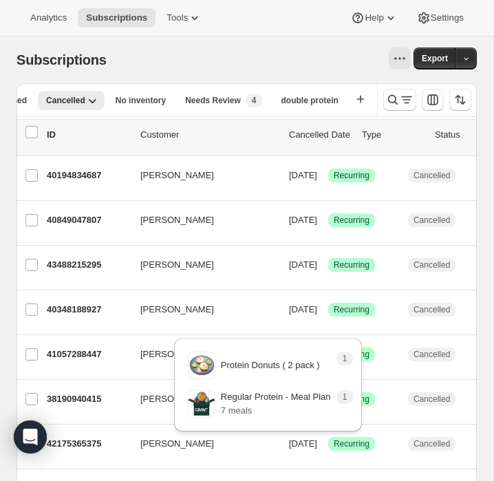
click at [238, 60] on div at bounding box center [267, 59] width 288 height 22
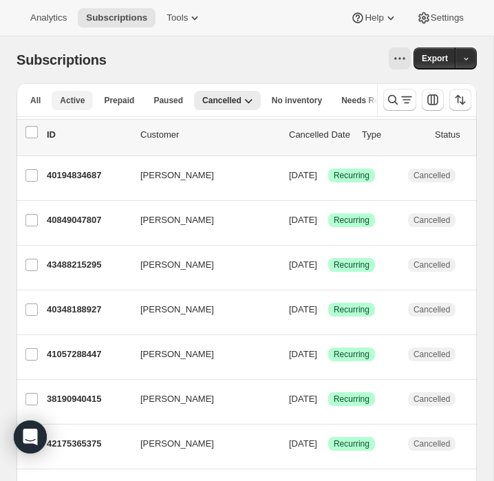
click at [72, 101] on span "Active" at bounding box center [72, 100] width 25 height 11
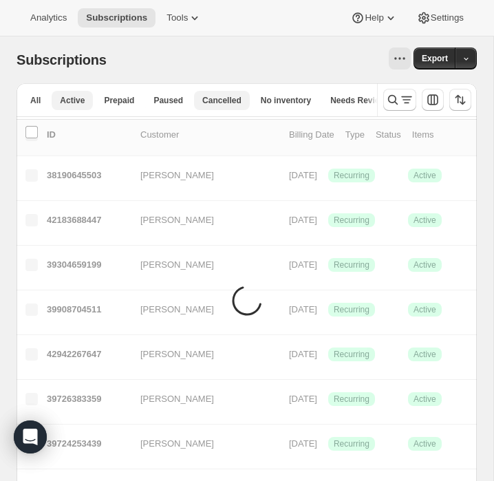
scroll to position [0, 30]
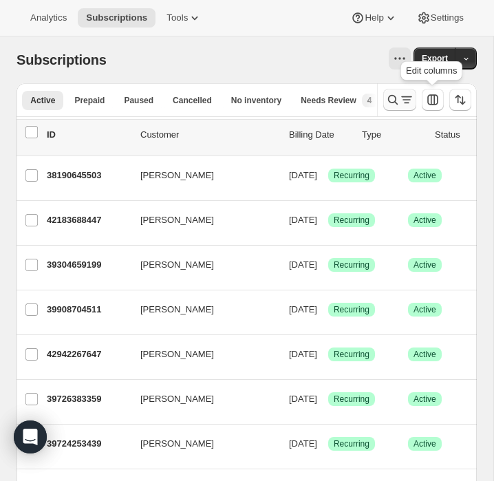
click at [396, 101] on icon "Search and filter results" at bounding box center [393, 100] width 14 height 14
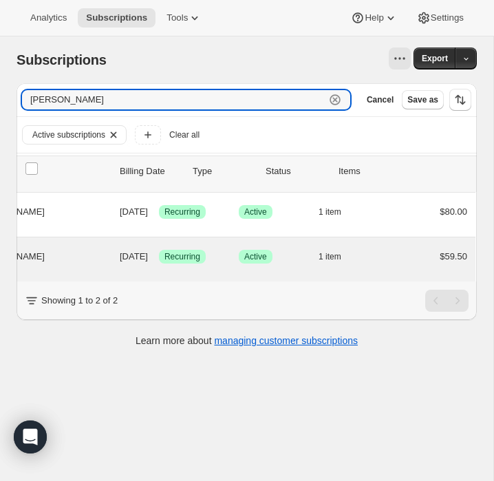
scroll to position [0, 216]
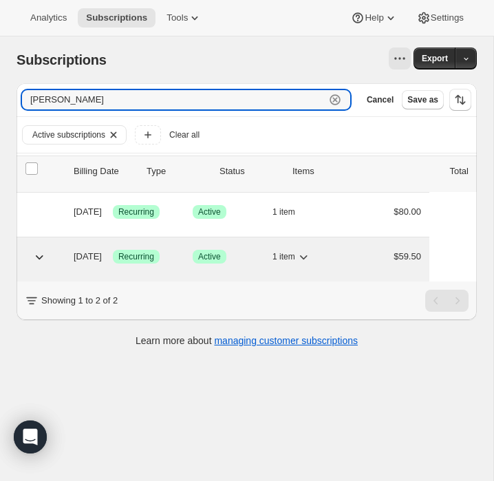
type input "[PERSON_NAME]"
click at [311, 251] on icon "button" at bounding box center [304, 257] width 14 height 14
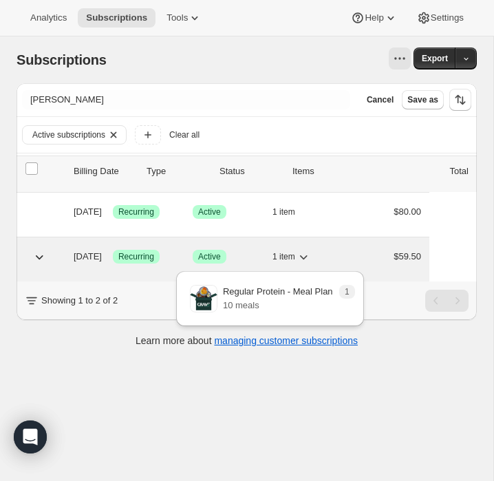
click at [311, 251] on icon "button" at bounding box center [304, 257] width 14 height 14
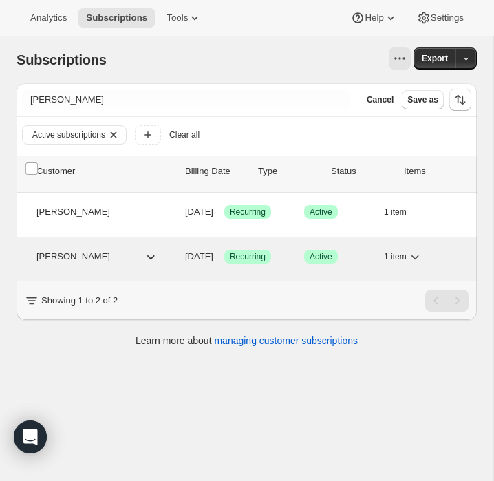
scroll to position [0, 0]
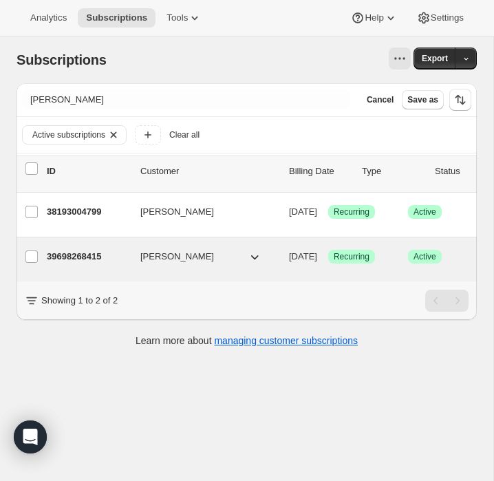
click at [90, 260] on p "39698268415" at bounding box center [88, 257] width 83 height 14
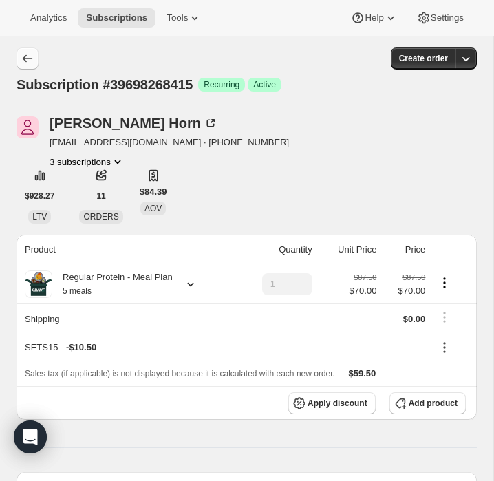
click at [28, 56] on icon "Subscriptions" at bounding box center [28, 59] width 14 height 14
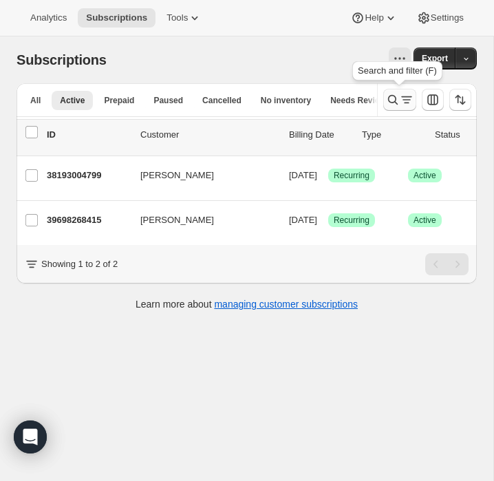
click at [393, 98] on icon "Search and filter results" at bounding box center [393, 100] width 14 height 14
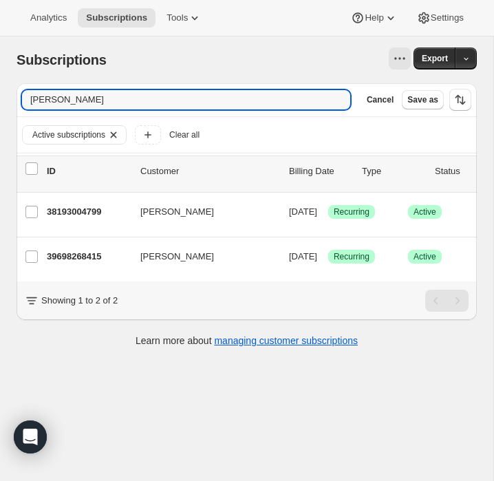
drag, startPoint x: 307, startPoint y: 103, endPoint x: 304, endPoint y: 85, distance: 18.1
click at [304, 85] on div "Filter subscribers [PERSON_NAME] Clear Cancel Save as" at bounding box center [247, 99] width 461 height 33
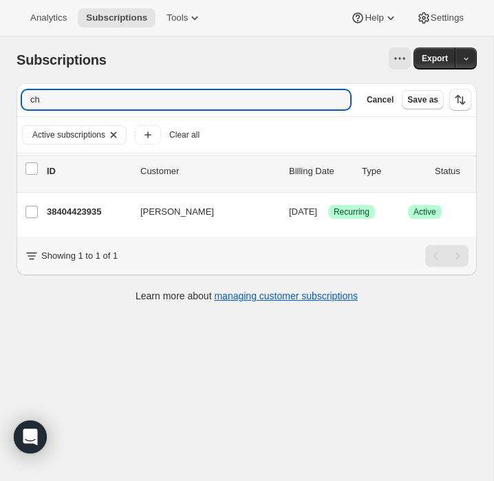
type input "c"
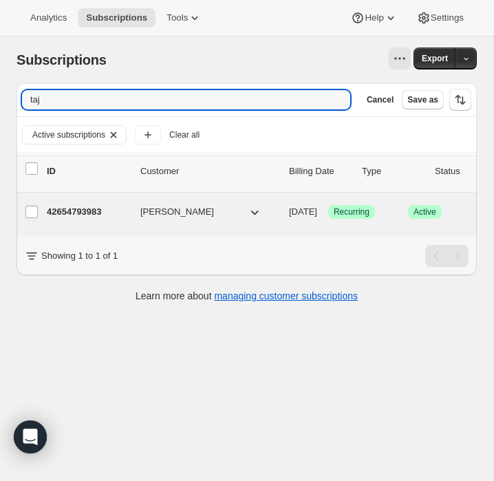
type input "taj"
click at [55, 207] on p "42654793983" at bounding box center [88, 212] width 83 height 14
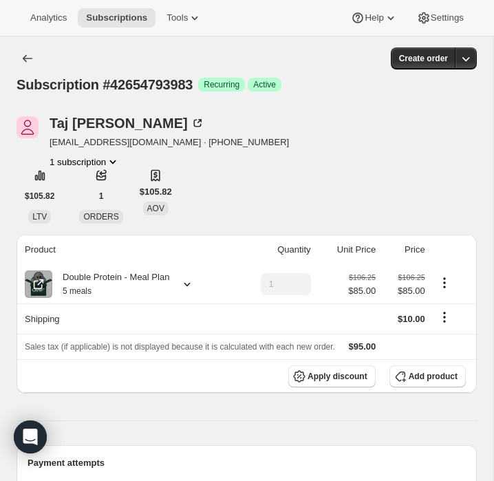
click at [185, 280] on icon at bounding box center [187, 285] width 14 height 14
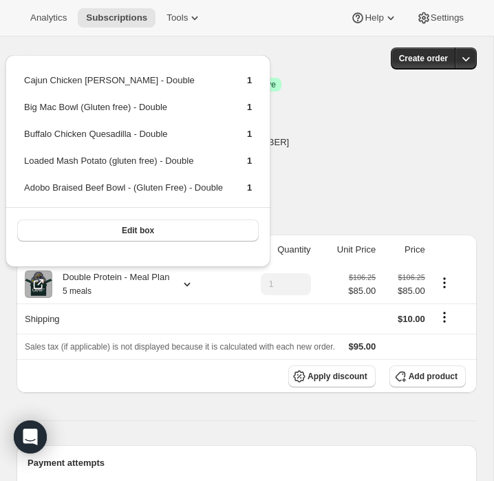
drag, startPoint x: 267, startPoint y: 195, endPoint x: 3, endPoint y: 72, distance: 290.5
click at [3, 72] on div "Cajun Chicken [PERSON_NAME] - Double 1 Big Mac Bowl (Gluten free) - Double 1 Bu…" at bounding box center [138, 157] width 276 height 227
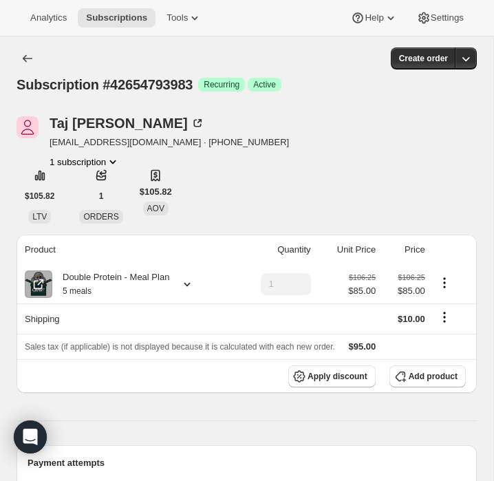
click at [187, 284] on icon at bounding box center [187, 285] width 14 height 14
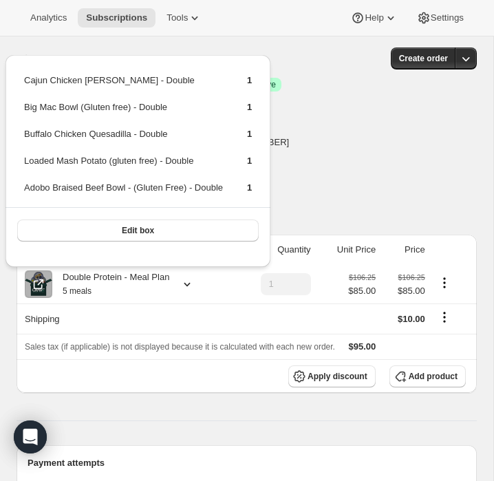
drag, startPoint x: 267, startPoint y: 197, endPoint x: 12, endPoint y: 79, distance: 281.0
click at [11, 79] on div "Cajun Chicken [PERSON_NAME] - Double 1 Big Mac Bowl (Gluten free) - Double 1 Bu…" at bounding box center [138, 154] width 265 height 198
click at [360, 167] on div "[PERSON_NAME] [EMAIL_ADDRESS][DOMAIN_NAME] · [PHONE_NUMBER] 1 subscription $105…" at bounding box center [247, 169] width 461 height 107
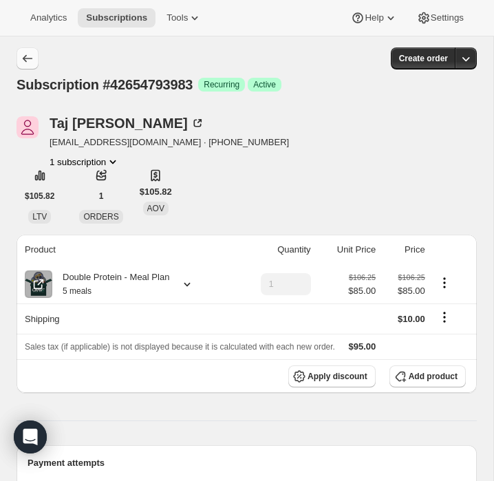
click at [30, 59] on icon "Subscriptions" at bounding box center [28, 59] width 10 height 8
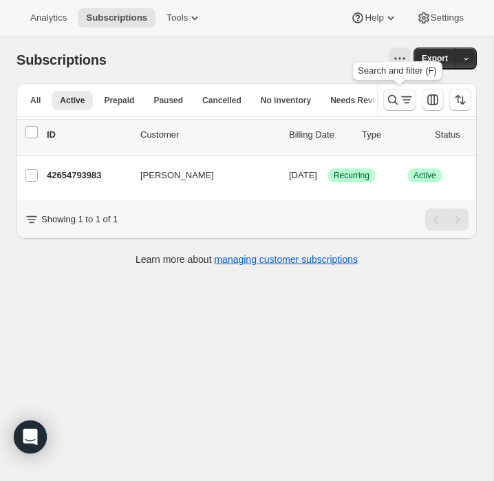
click at [392, 104] on icon "Search and filter results" at bounding box center [393, 100] width 14 height 14
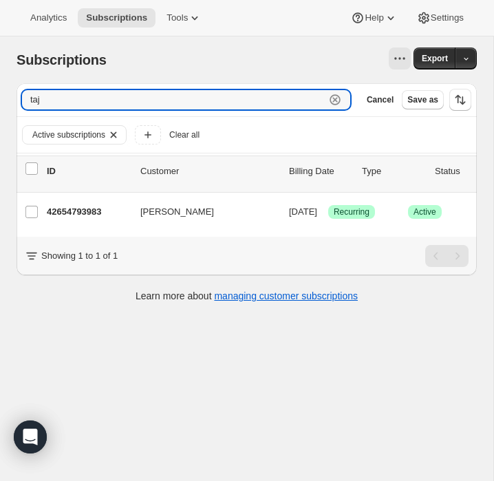
click at [336, 105] on icon "button" at bounding box center [336, 100] width 14 height 14
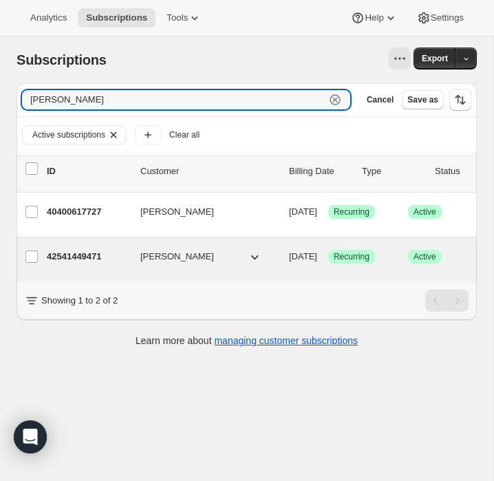
type input "[PERSON_NAME]"
click at [93, 256] on p "42541449471" at bounding box center [88, 257] width 83 height 14
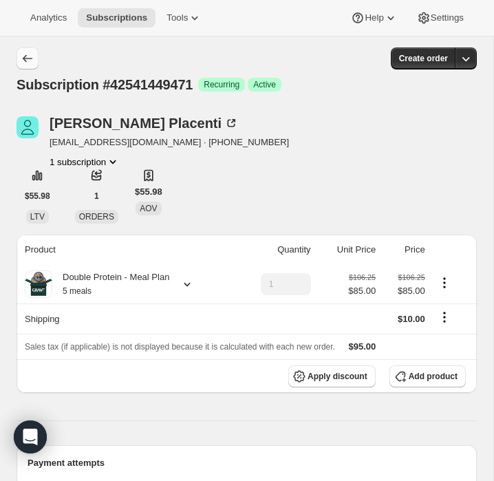
click at [30, 53] on icon "Subscriptions" at bounding box center [28, 59] width 14 height 14
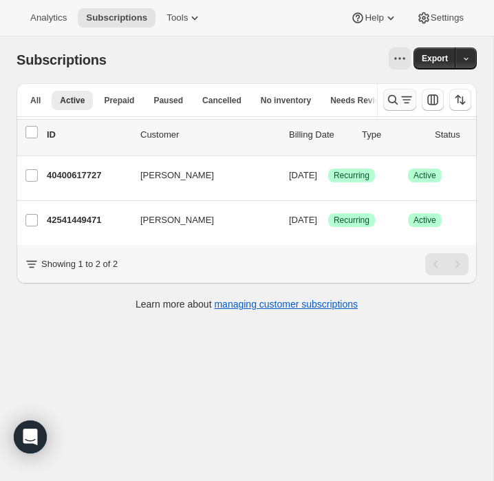
click at [386, 100] on icon "Search and filter results" at bounding box center [393, 100] width 14 height 14
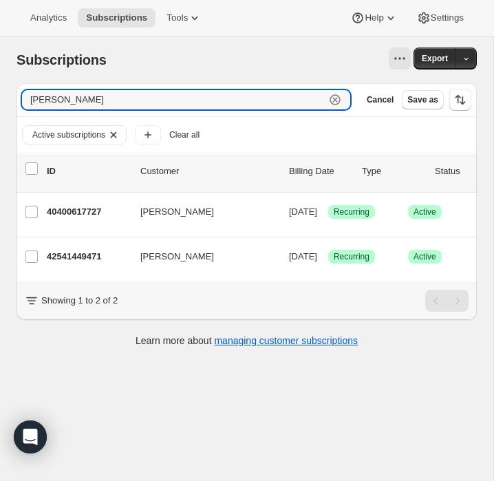
click at [334, 101] on icon "button" at bounding box center [336, 100] width 14 height 14
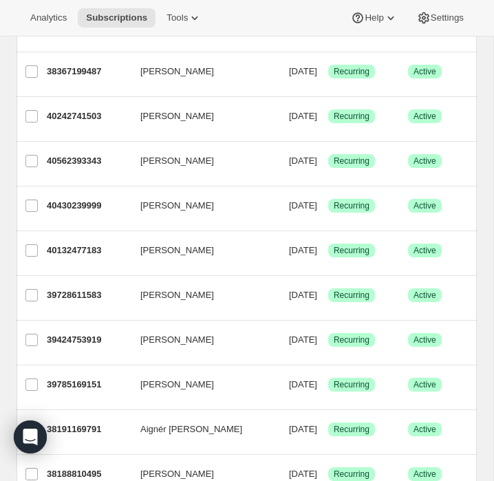
scroll to position [2029, 0]
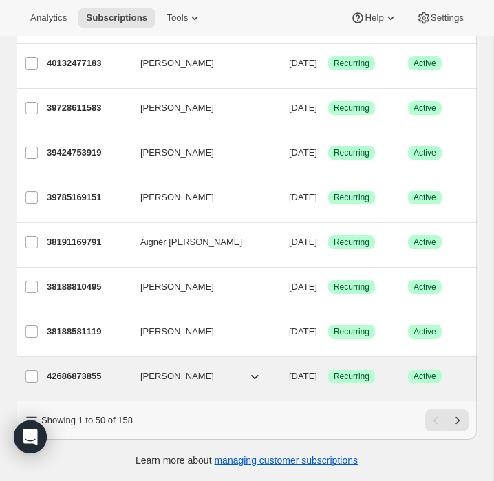
click at [81, 377] on p "42686873855" at bounding box center [88, 377] width 83 height 14
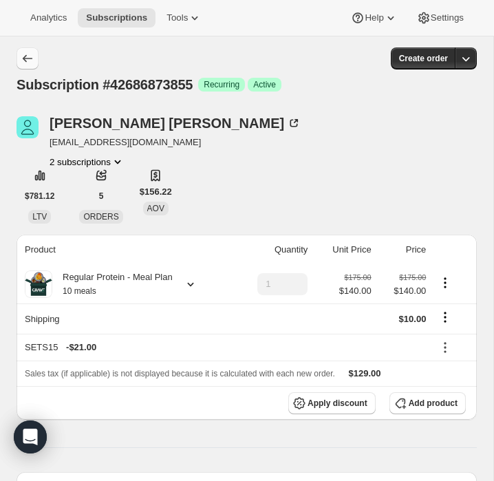
click at [29, 59] on icon "Subscriptions" at bounding box center [28, 59] width 14 height 14
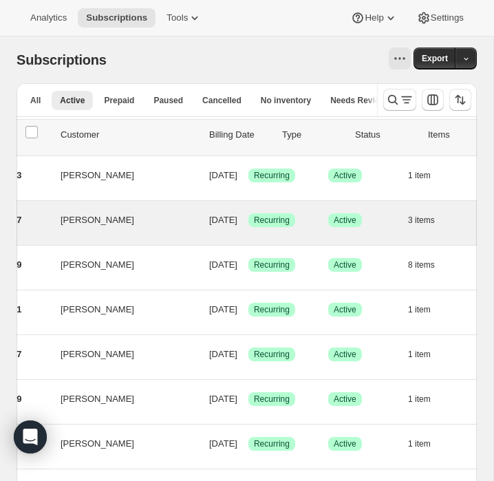
scroll to position [0, 216]
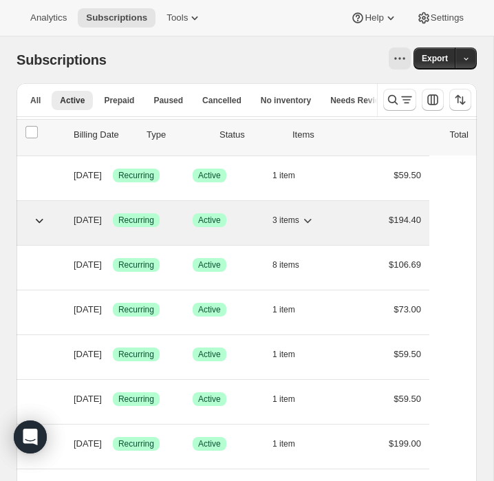
click at [312, 222] on icon "button" at bounding box center [308, 221] width 8 height 4
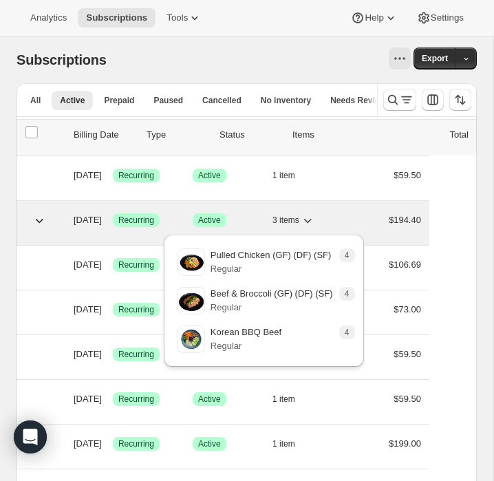
click at [312, 221] on icon "button" at bounding box center [308, 221] width 8 height 4
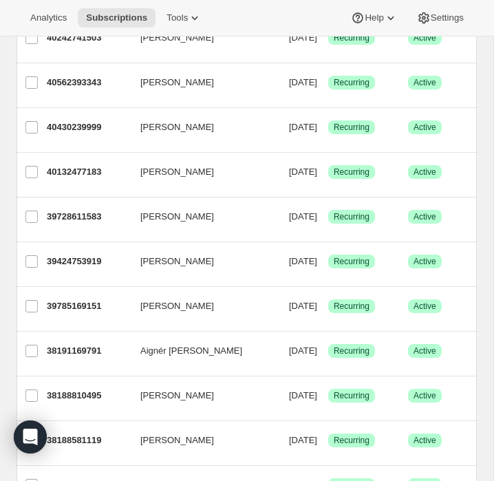
scroll to position [1992, 0]
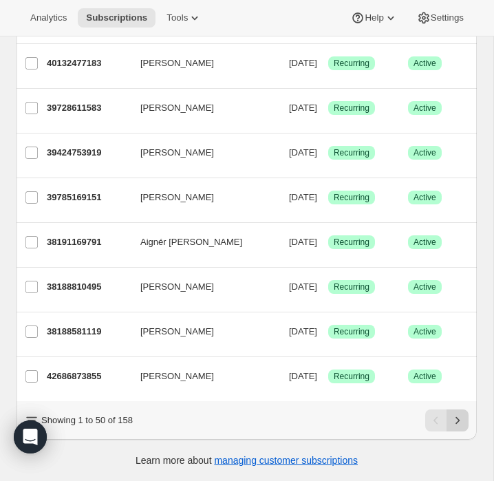
click at [462, 418] on icon "Next" at bounding box center [458, 421] width 14 height 14
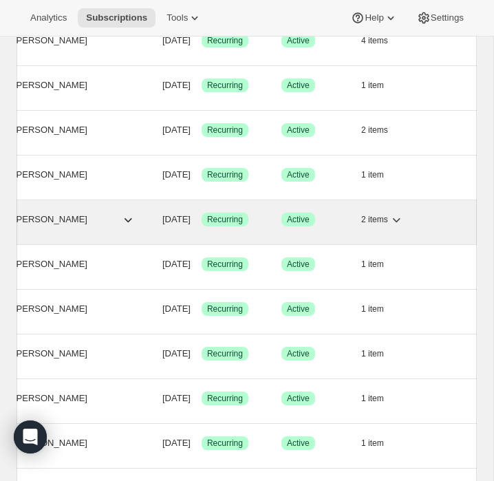
scroll to position [0, 216]
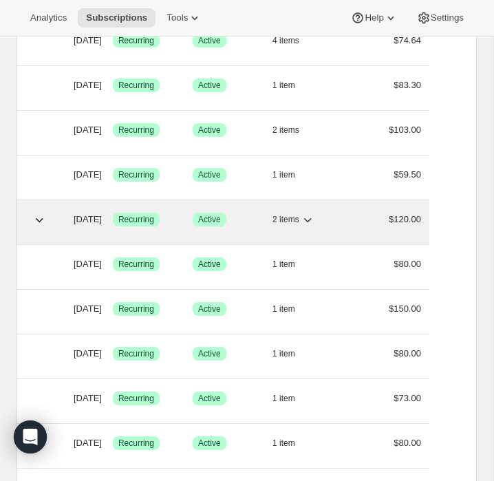
click at [312, 219] on icon "button" at bounding box center [308, 220] width 8 height 4
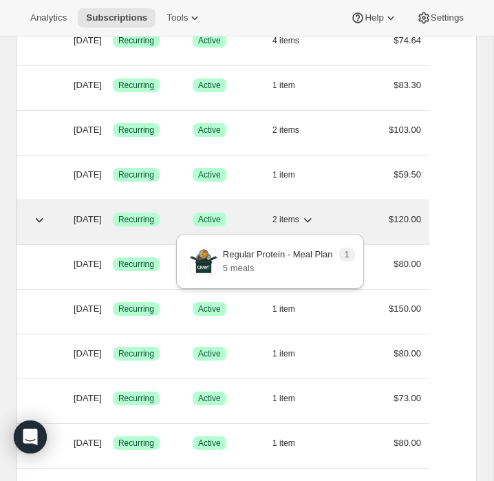
click at [312, 219] on icon "button" at bounding box center [308, 220] width 8 height 4
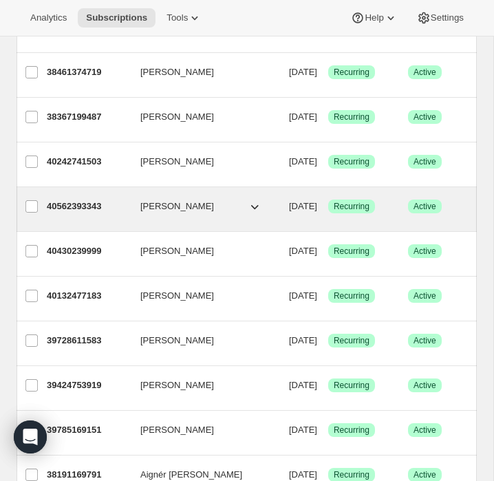
scroll to position [545, 0]
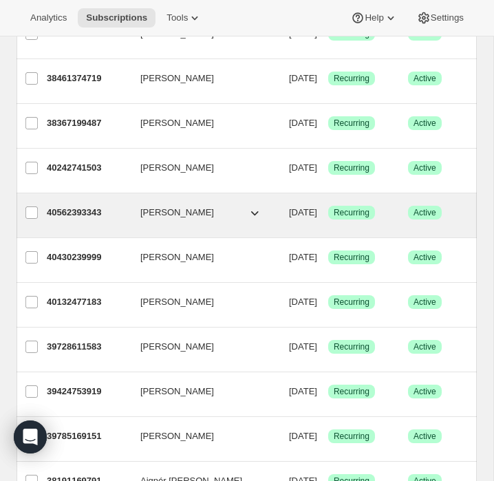
click at [101, 217] on p "40562393343" at bounding box center [88, 213] width 83 height 14
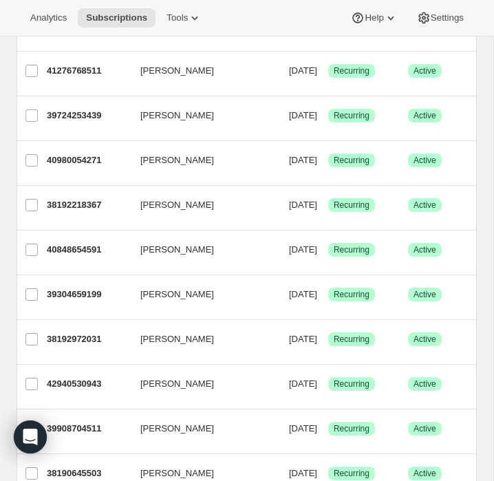
scroll to position [1093, 0]
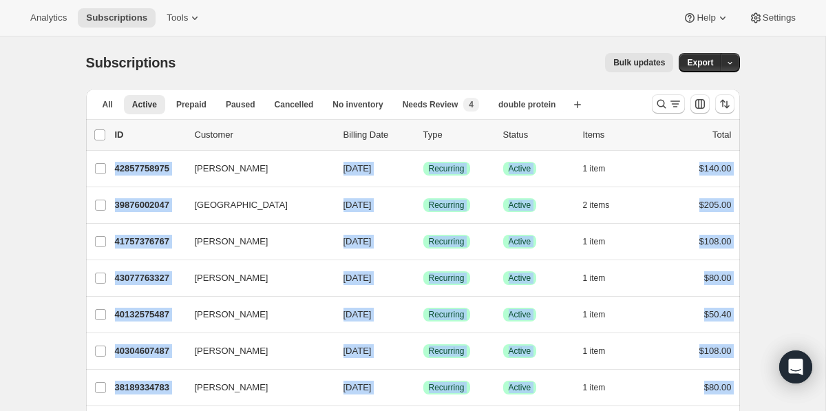
drag, startPoint x: 739, startPoint y: 313, endPoint x: 65, endPoint y: 165, distance: 689.5
copy ul "David Arey 42857758975 David Arey 08/29/2025 Success Recurring Success Active 1…"
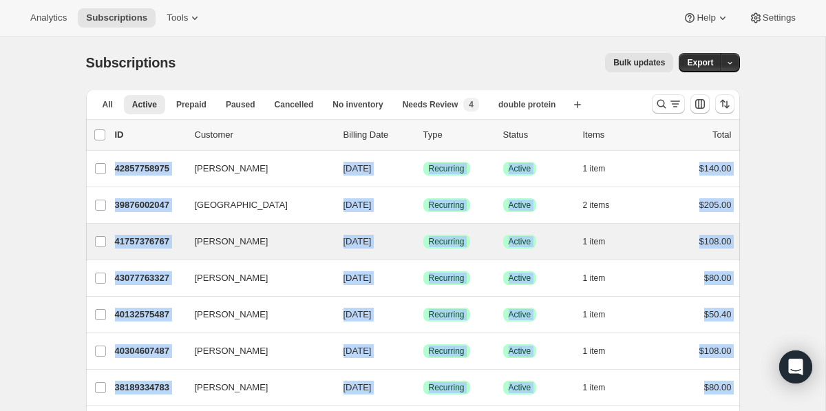
scroll to position [1641, 0]
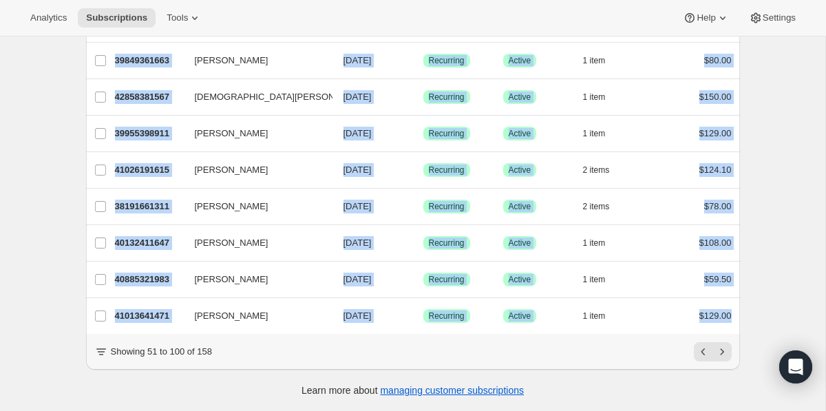
click at [316, 342] on div "Showing 51 to 100 of 158" at bounding box center [413, 351] width 638 height 19
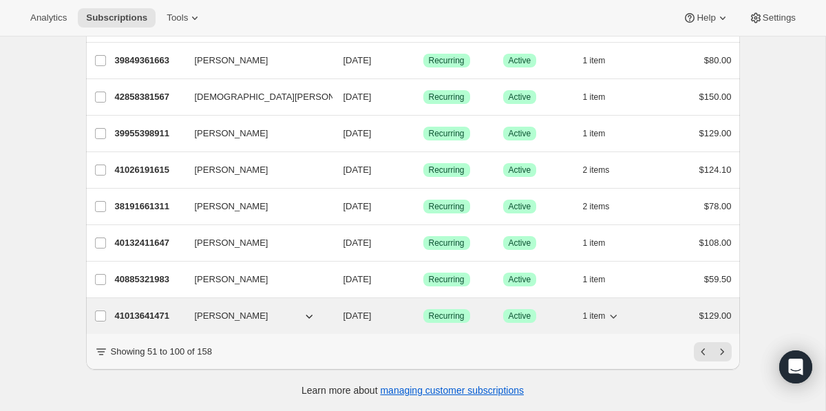
click at [151, 317] on p "41013641471" at bounding box center [149, 316] width 69 height 14
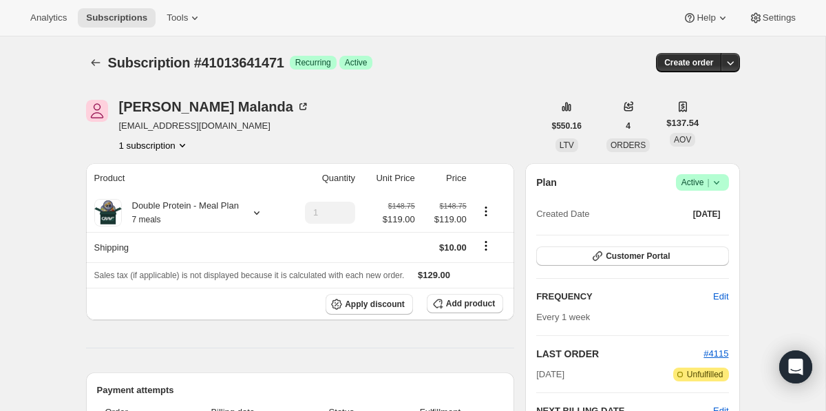
click at [723, 180] on span "Success Active |" at bounding box center [702, 182] width 53 height 17
click at [501, 125] on div "Terry Malanda tmalanda.rph@gmail.com 1 subscription" at bounding box center [315, 126] width 458 height 52
click at [94, 74] on div "Subscription #41013641471. This page is ready Subscription #41013641471 Success…" at bounding box center [413, 63] width 654 height 52
click at [95, 65] on icon "Subscriptions" at bounding box center [96, 63] width 14 height 14
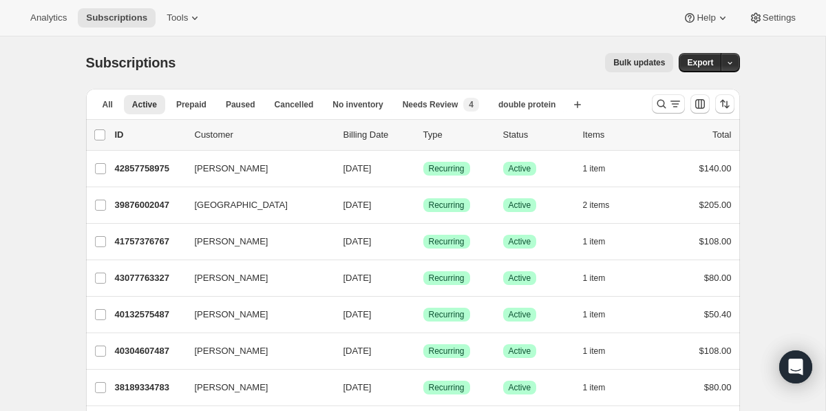
scroll to position [1641, 0]
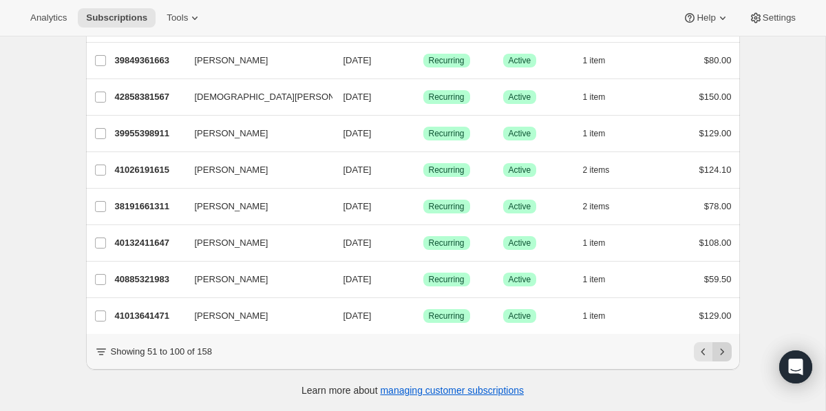
click at [722, 348] on icon "Next" at bounding box center [723, 352] width 14 height 14
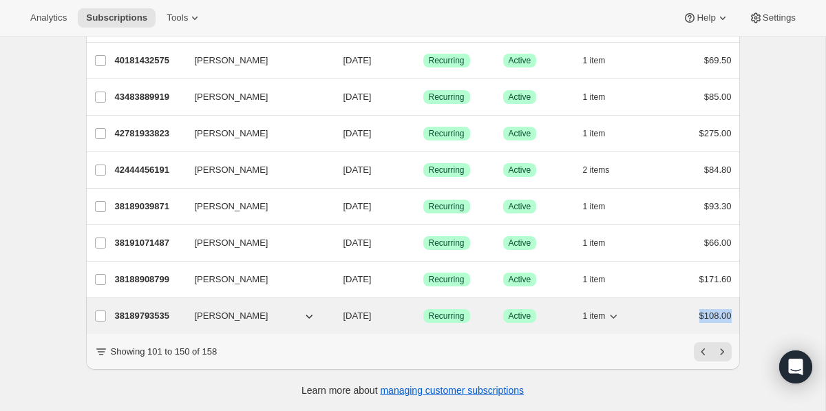
drag, startPoint x: 747, startPoint y: 313, endPoint x: 691, endPoint y: 314, distance: 55.8
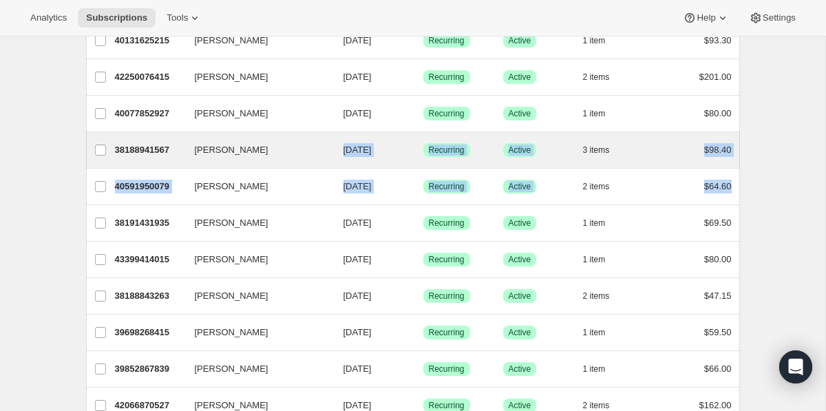
scroll to position [0, 0]
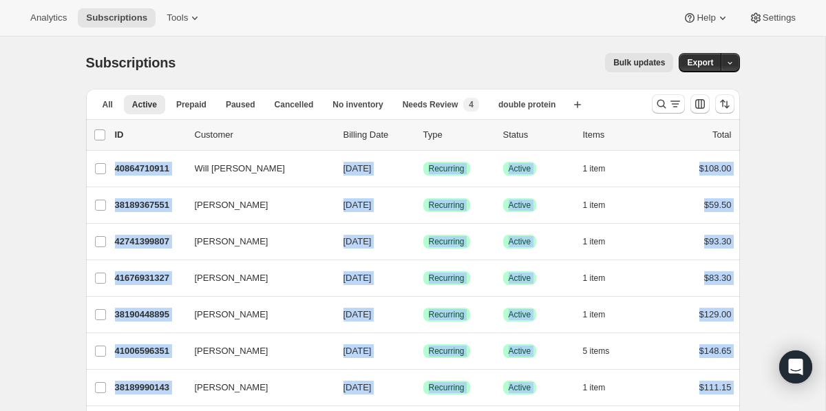
drag, startPoint x: 746, startPoint y: 194, endPoint x: 67, endPoint y: 162, distance: 679.8
copy ul "Will Reger 40864710911 Will Reger 08/29/2025 Success Recurring Success Active 1…"
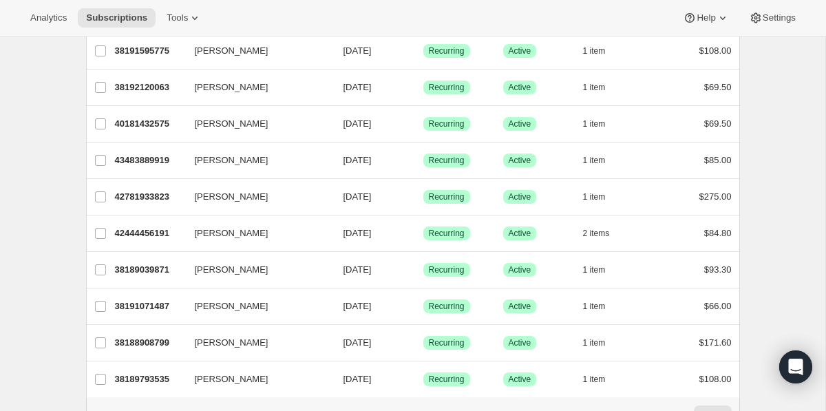
scroll to position [1641, 0]
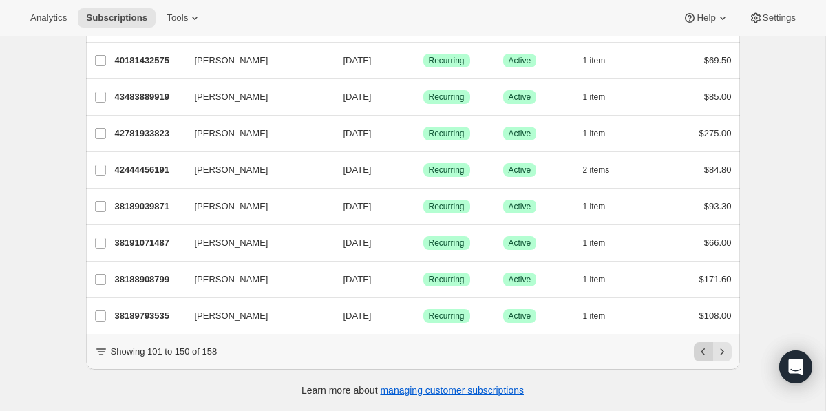
click at [707, 353] on icon "Previous" at bounding box center [704, 352] width 14 height 14
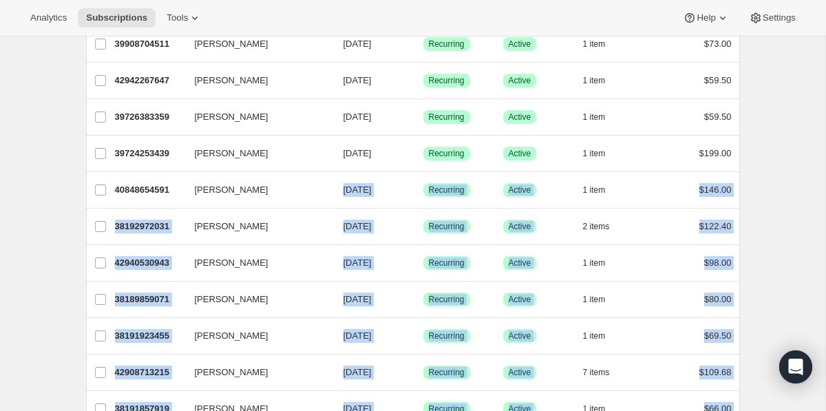
scroll to position [0, 0]
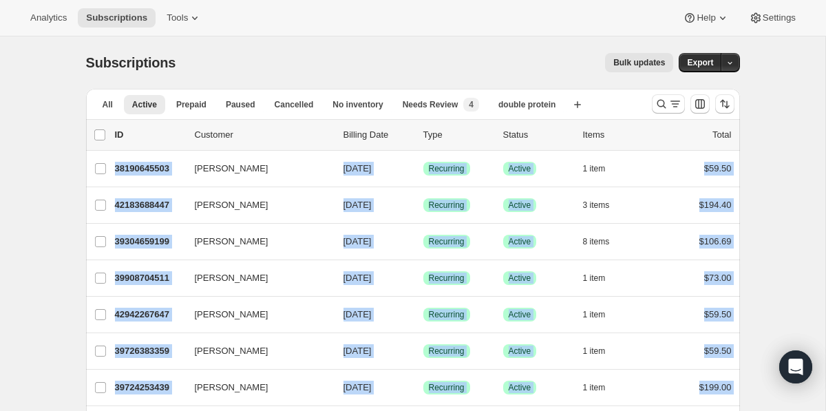
drag, startPoint x: 753, startPoint y: 319, endPoint x: 35, endPoint y: 173, distance: 733.0
copy ul "Stephanie Ciliento 38190645503 Stephanie Ciliento 08/29/2025 Success Recurring …"
click at [665, 103] on icon "Search and filter results" at bounding box center [662, 104] width 14 height 14
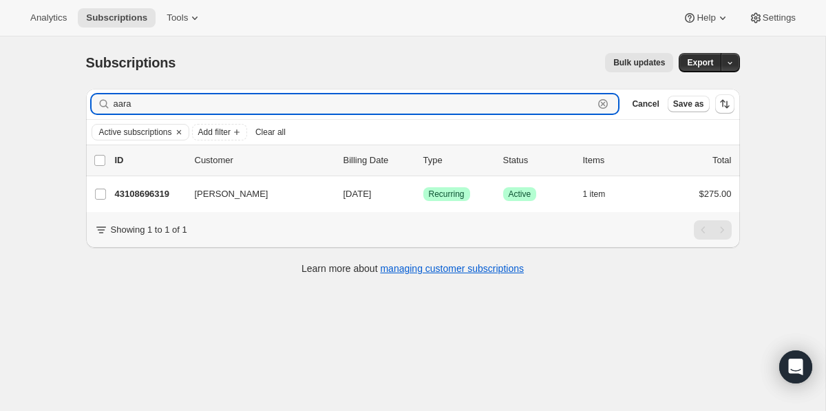
type input "aara"
